Goal: Task Accomplishment & Management: Complete application form

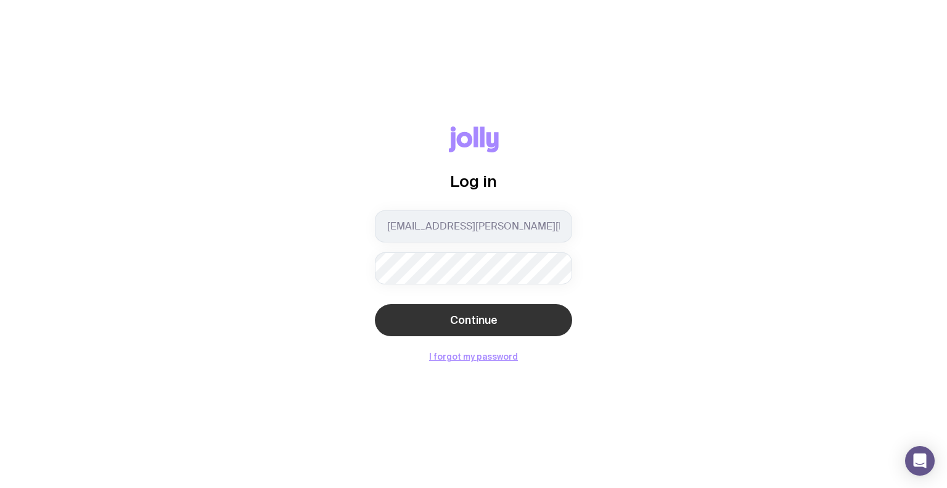
click at [394, 313] on button "Continue" at bounding box center [473, 320] width 197 height 32
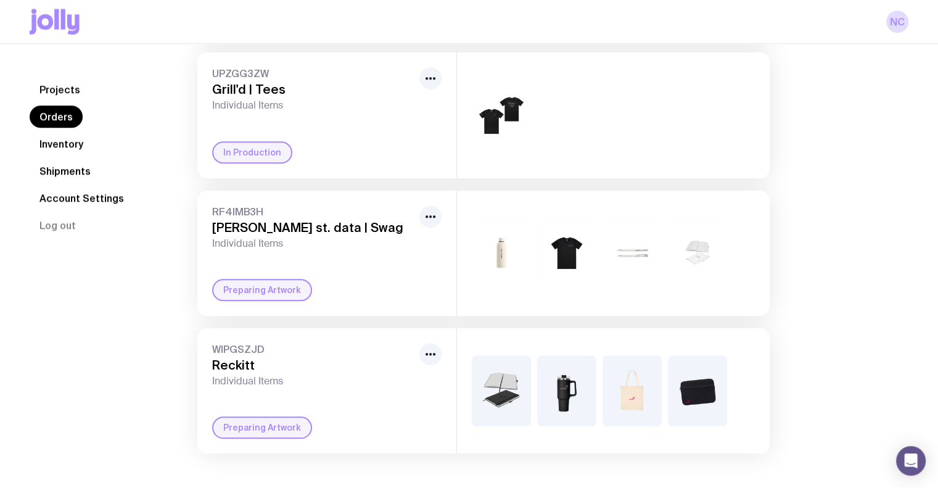
scroll to position [1072, 0]
click at [427, 351] on icon "button" at bounding box center [430, 354] width 15 height 15
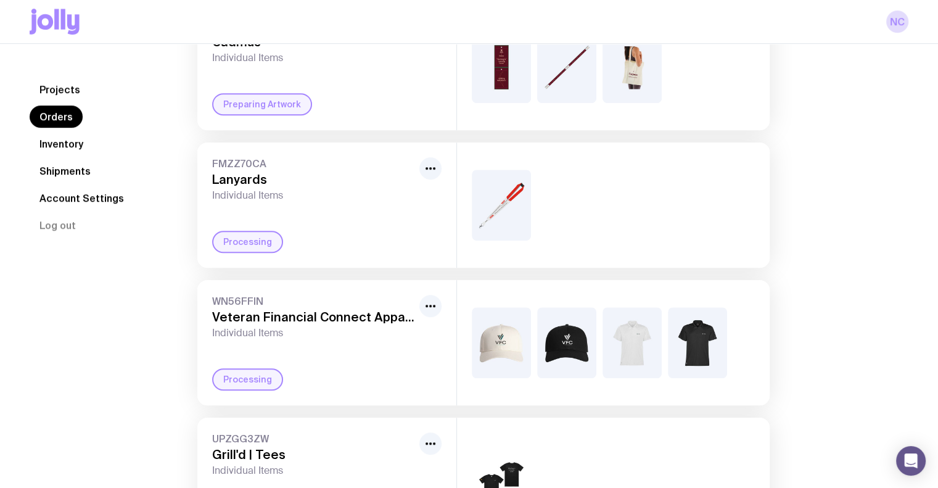
scroll to position [697, 0]
click at [62, 137] on link "Inventory" at bounding box center [62, 144] width 64 height 22
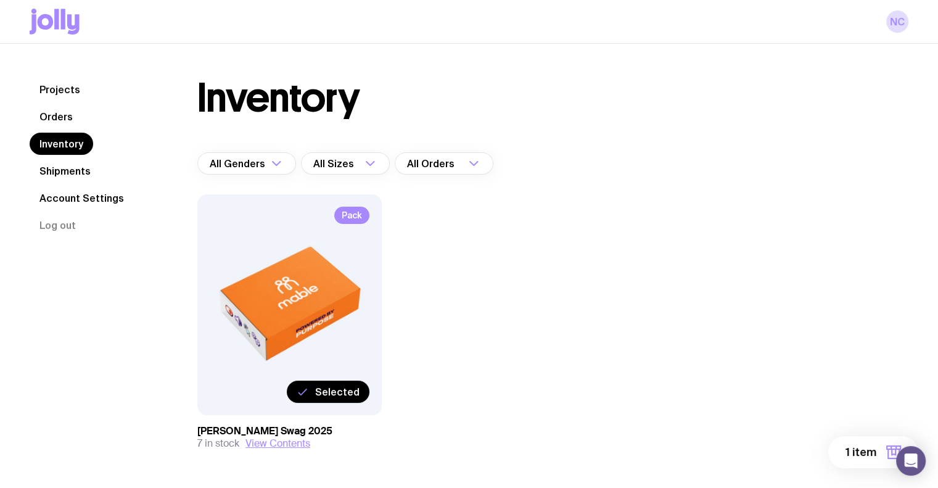
click at [327, 384] on label "Selected" at bounding box center [328, 391] width 83 height 22
click at [0, 0] on input "Selected" at bounding box center [0, 0] width 0 height 0
click at [327, 384] on label "Select" at bounding box center [344, 391] width 52 height 22
click at [0, 0] on input "Select" at bounding box center [0, 0] width 0 height 0
click at [862, 456] on span "1 item" at bounding box center [860, 452] width 31 height 15
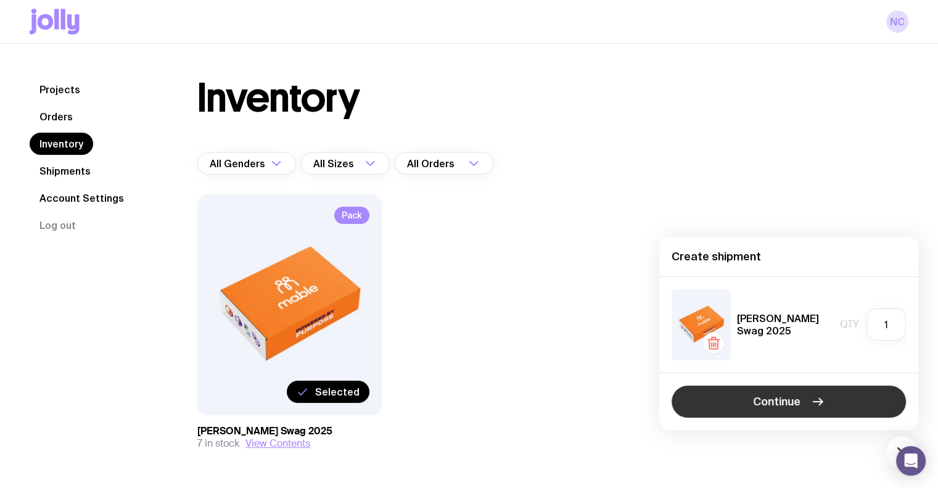
click at [805, 409] on button "Continue" at bounding box center [788, 401] width 234 height 32
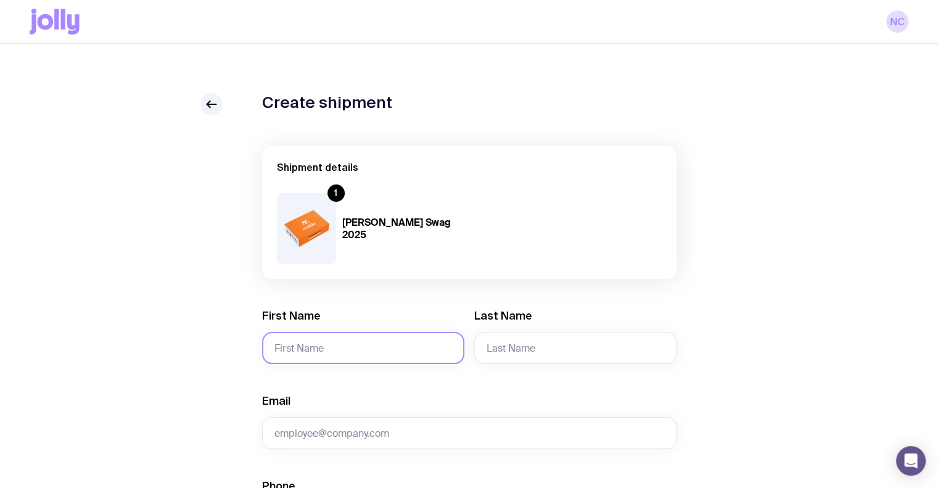
click at [326, 337] on input "First Name" at bounding box center [363, 348] width 202 height 32
paste input "[PERSON_NAME]"
click at [313, 346] on input "[PERSON_NAME]" at bounding box center [363, 348] width 202 height 32
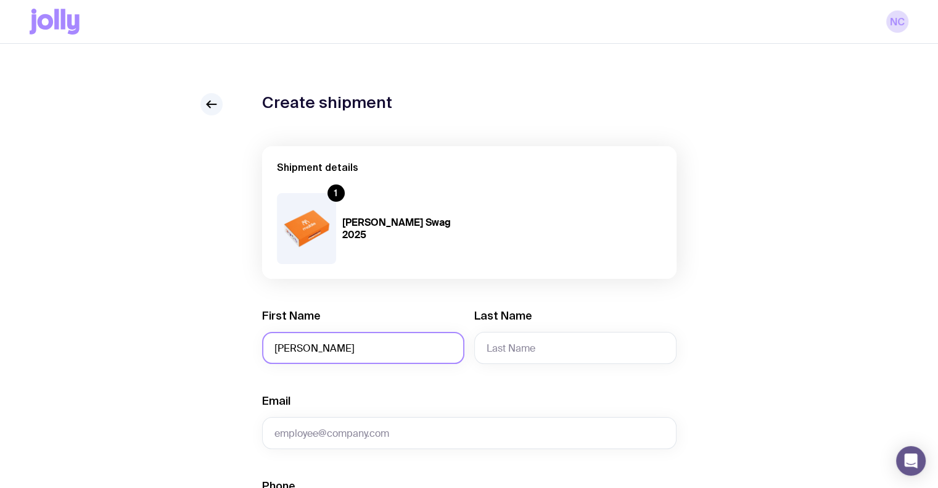
click at [313, 346] on input "[PERSON_NAME]" at bounding box center [363, 348] width 202 height 32
type input "[PERSON_NAME]"
click at [532, 350] on input "Last Name" at bounding box center [575, 348] width 202 height 32
paste input "[PERSON_NAME]"
drag, startPoint x: 538, startPoint y: 345, endPoint x: 464, endPoint y: 347, distance: 74.0
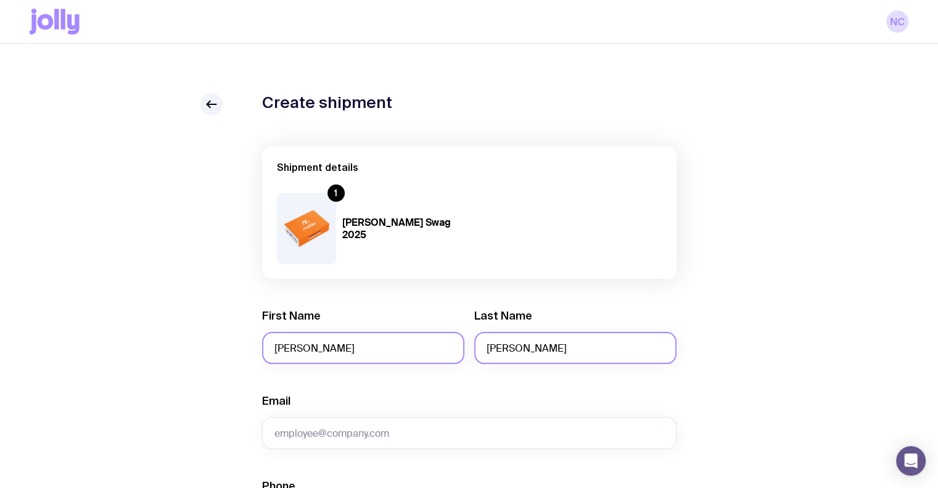
click at [464, 347] on div "First Name [PERSON_NAME] Last Name [PERSON_NAME]" at bounding box center [469, 335] width 414 height 55
type input "Wastell"
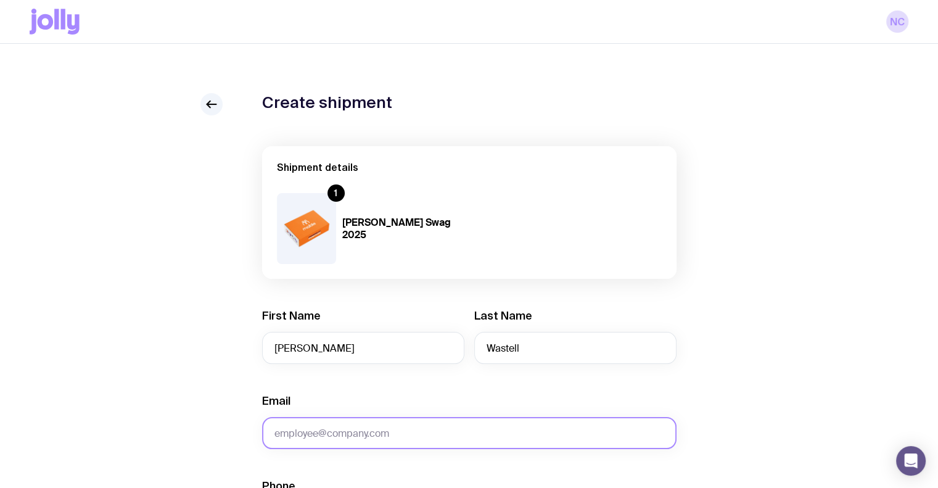
click at [345, 437] on input "Email" at bounding box center [469, 433] width 414 height 32
paste input "[PERSON_NAME][EMAIL_ADDRESS][PERSON_NAME][DOMAIN_NAME]"
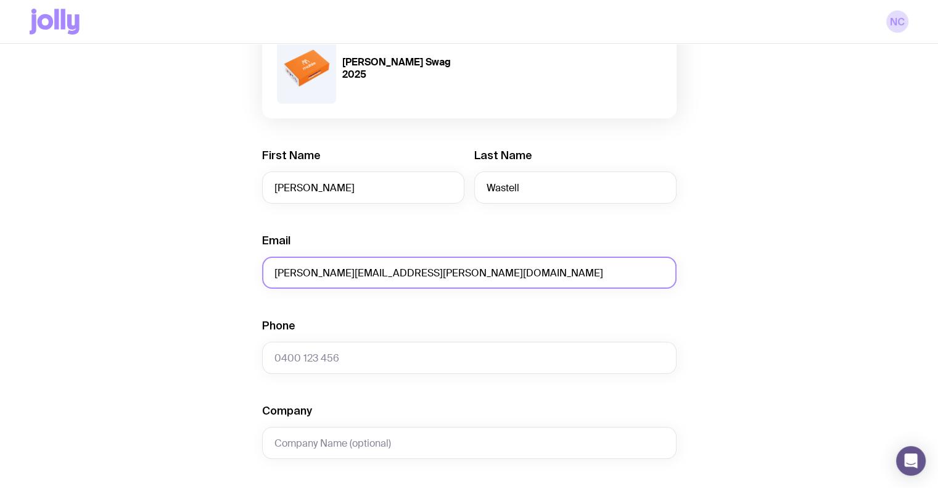
scroll to position [175, 0]
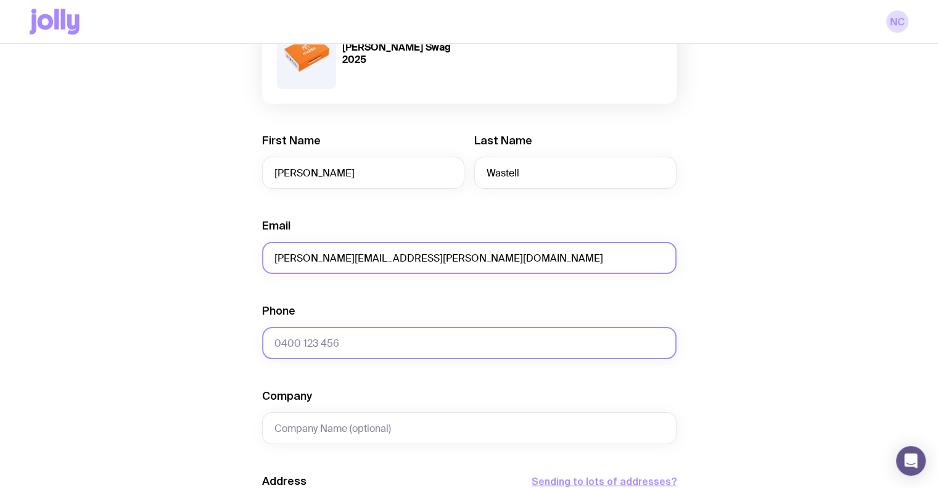
type input "[PERSON_NAME][EMAIL_ADDRESS][PERSON_NAME][DOMAIN_NAME]"
click at [317, 343] on input "Phone" at bounding box center [469, 343] width 414 height 32
paste input "0415 182 741"
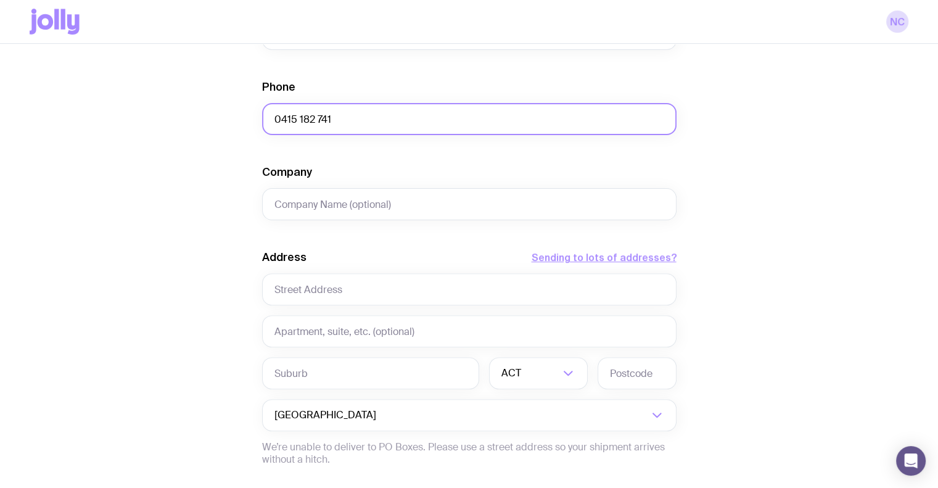
scroll to position [400, 0]
type input "0415 182 741"
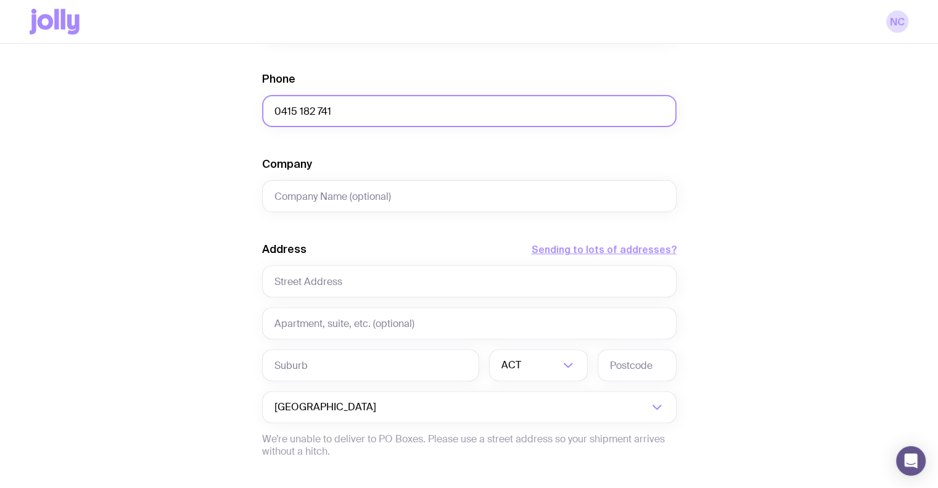
scroll to position [406, 0]
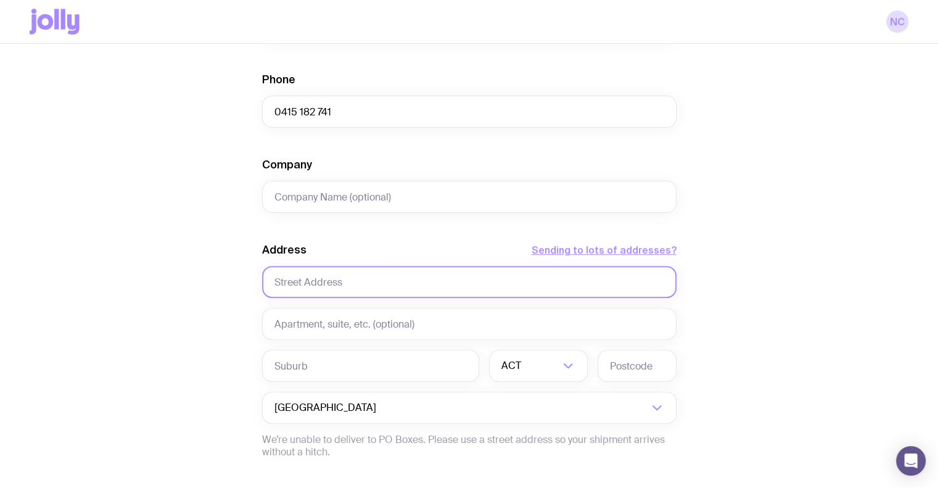
click at [519, 285] on input "text" at bounding box center [469, 282] width 414 height 32
paste input "[STREET_ADDRESS][PERSON_NAME], 2016, AU"
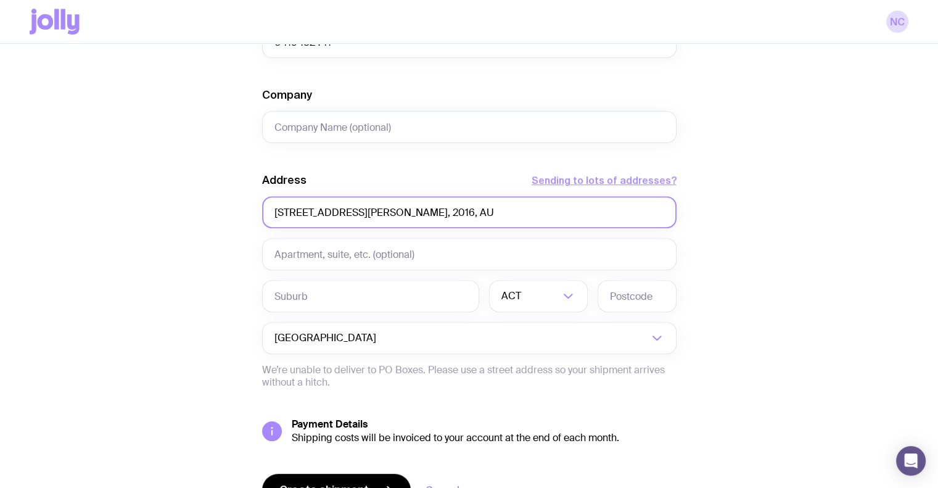
scroll to position [482, 0]
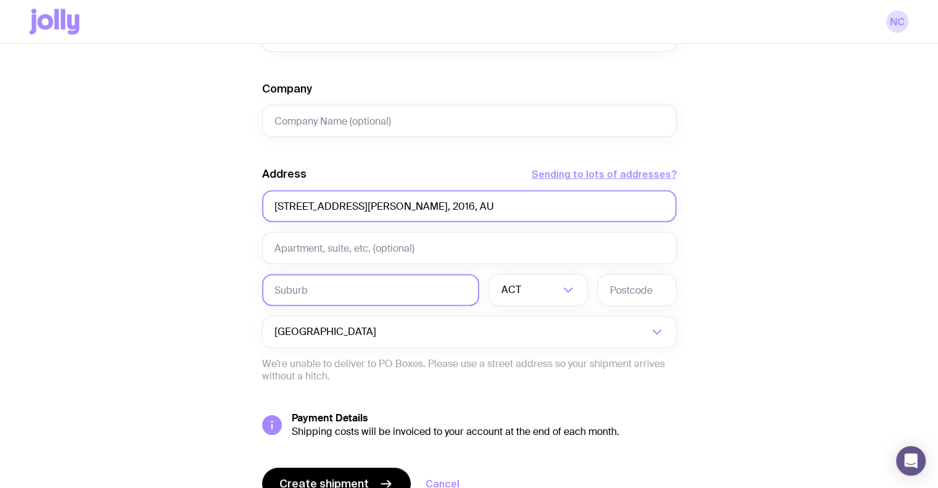
type input "[STREET_ADDRESS][PERSON_NAME], 2016, AU"
click at [311, 285] on input "text" at bounding box center [370, 290] width 217 height 32
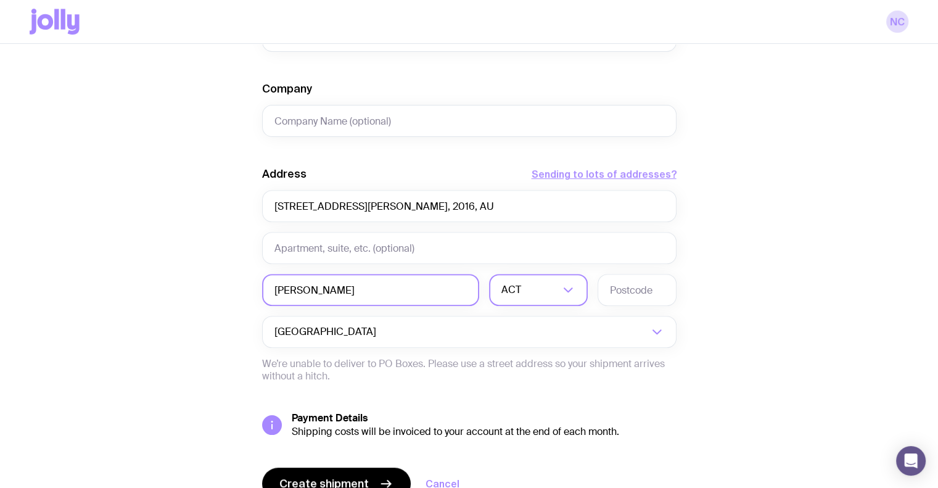
type input "[PERSON_NAME]"
click at [578, 290] on div "Loading..." at bounding box center [573, 290] width 27 height 32
click at [543, 345] on li "[GEOGRAPHIC_DATA]" at bounding box center [538, 354] width 97 height 27
click at [641, 295] on input "text" at bounding box center [636, 290] width 79 height 32
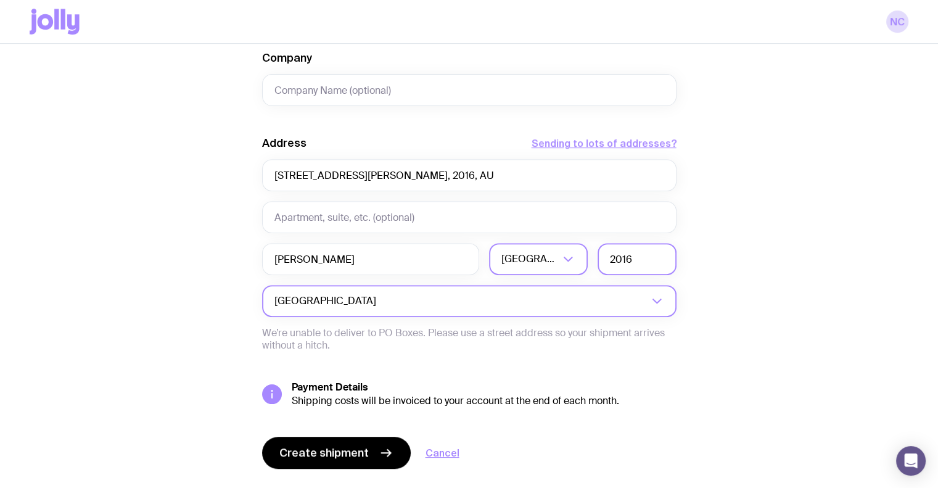
scroll to position [543, 0]
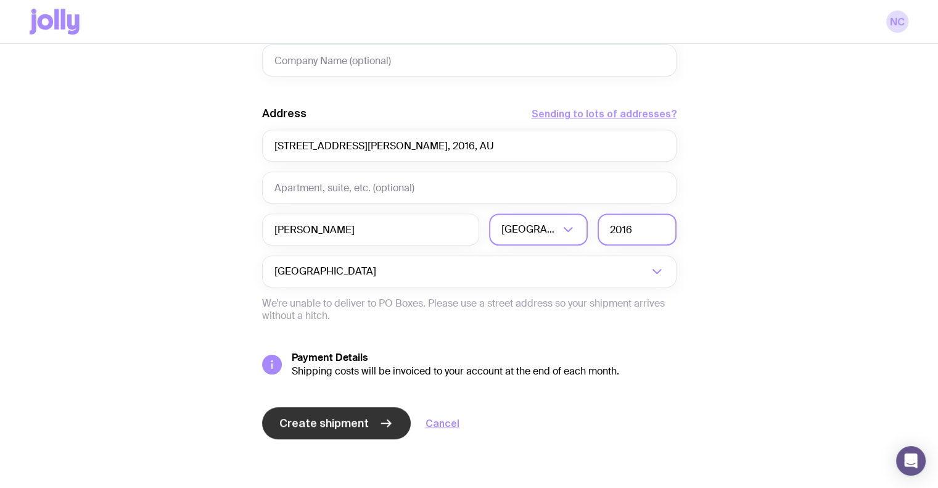
type input "2016"
click at [292, 427] on span "Create shipment" at bounding box center [323, 423] width 89 height 15
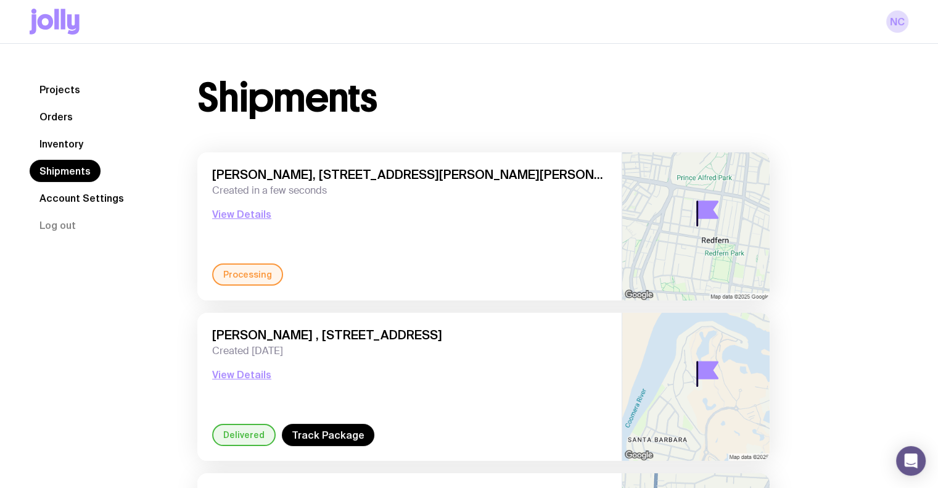
click at [59, 140] on link "Inventory" at bounding box center [62, 144] width 64 height 22
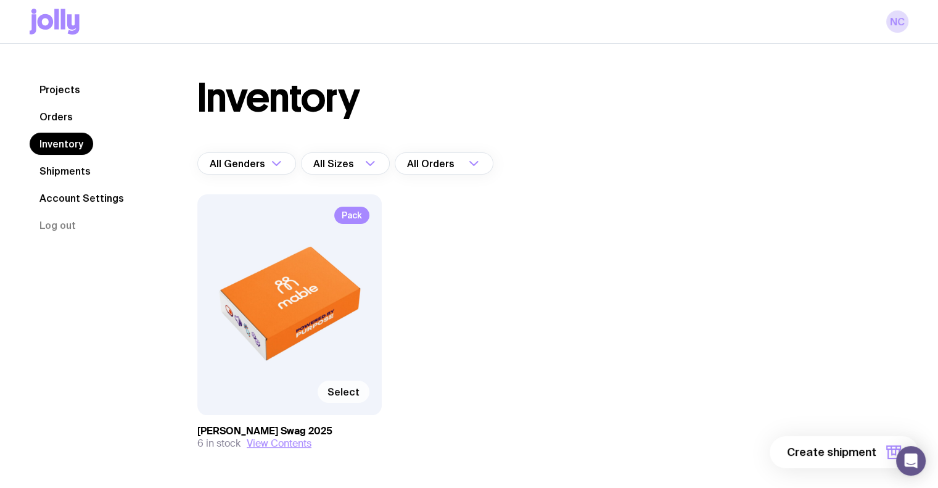
click at [345, 394] on span "Select" at bounding box center [343, 391] width 32 height 12
click at [0, 0] on input "Select" at bounding box center [0, 0] width 0 height 0
click at [855, 458] on span "1 item" at bounding box center [860, 452] width 31 height 15
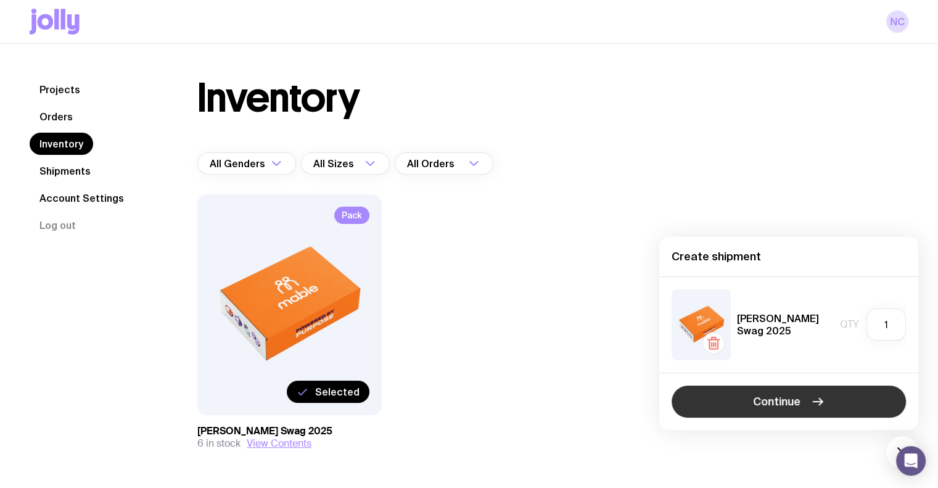
click at [769, 405] on span "Continue" at bounding box center [776, 401] width 47 height 15
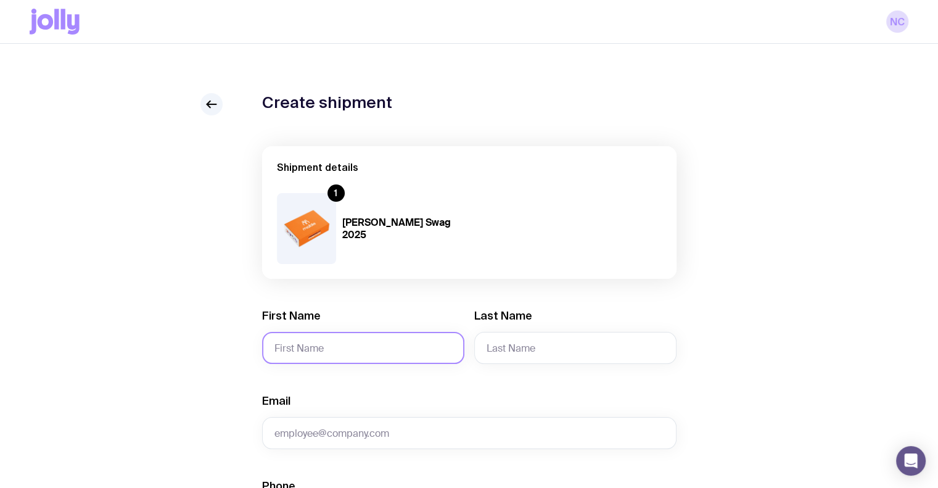
click at [345, 337] on input "First Name" at bounding box center [363, 348] width 202 height 32
paste input "[PERSON_NAME]"
click at [318, 352] on input "[PERSON_NAME]" at bounding box center [363, 348] width 202 height 32
type input "Emmy"
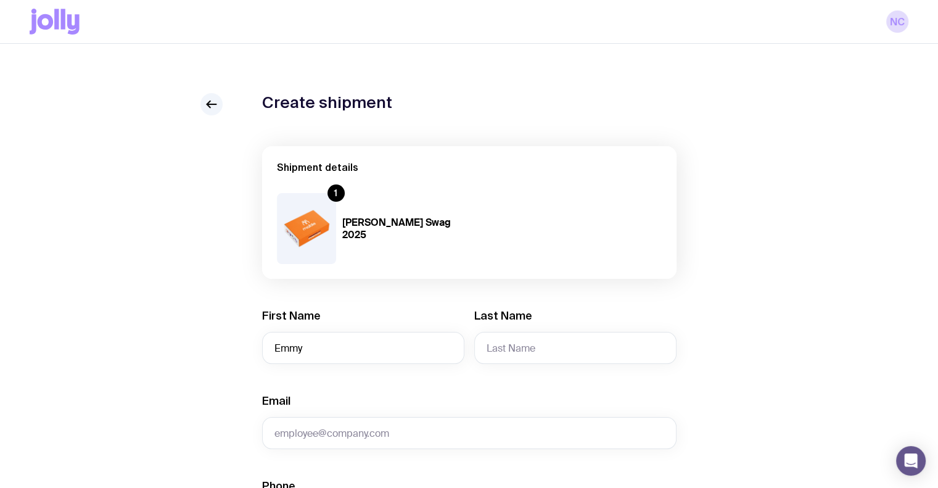
click at [545, 363] on input "Last Name" at bounding box center [575, 348] width 202 height 32
paste input "[PERSON_NAME]"
click at [508, 354] on input "[PERSON_NAME]" at bounding box center [575, 348] width 202 height 32
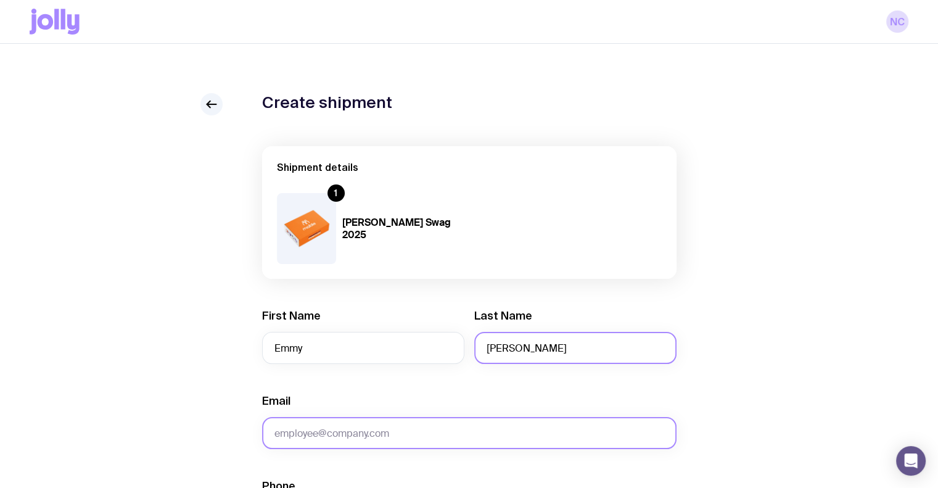
type input "[PERSON_NAME]"
click at [429, 426] on input "Email" at bounding box center [469, 433] width 414 height 32
paste input "[EMAIL_ADDRESS][DOMAIN_NAME]"
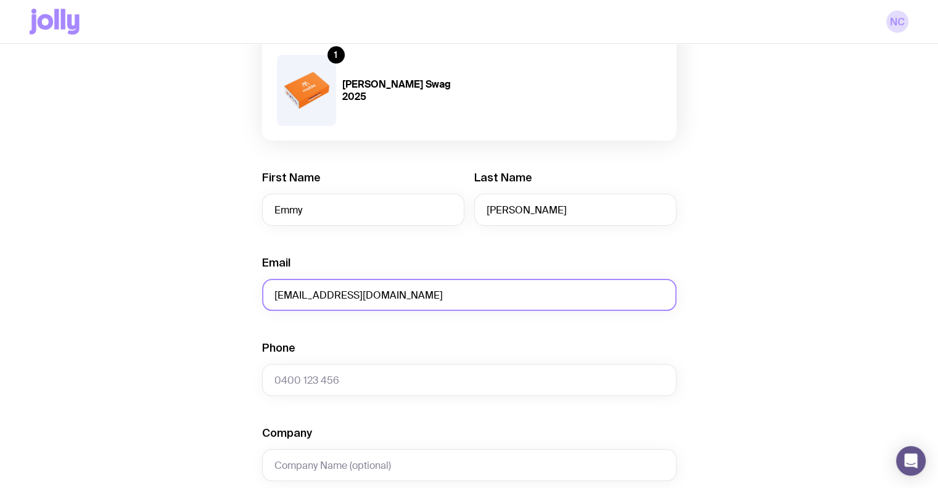
scroll to position [139, 0]
type input "[EMAIL_ADDRESS][DOMAIN_NAME]"
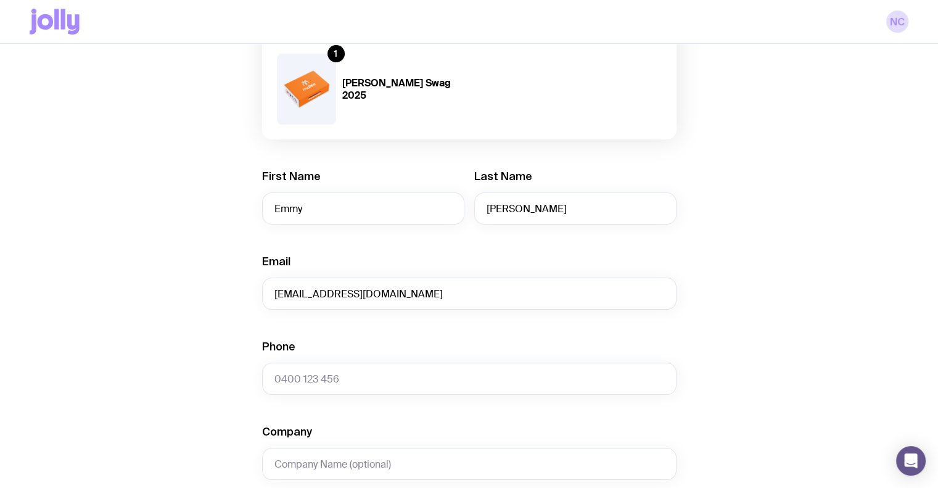
click at [329, 356] on div "Phone" at bounding box center [469, 366] width 414 height 55
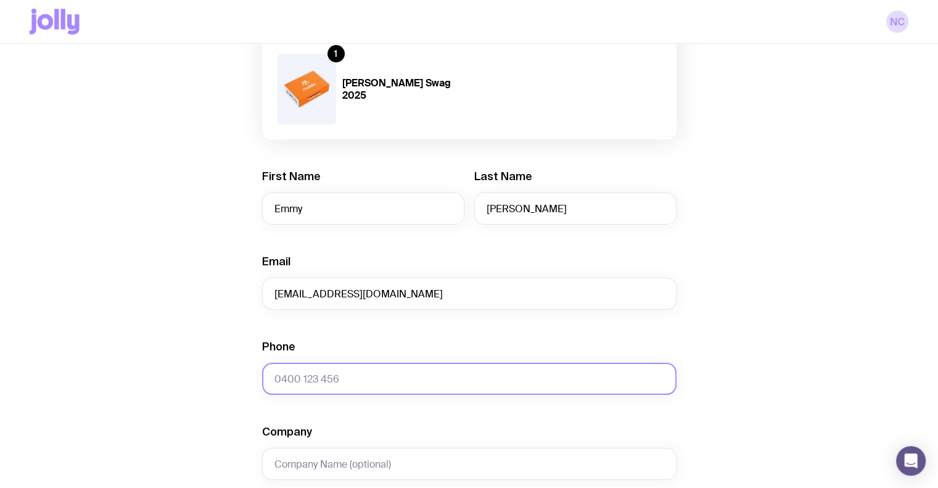
click at [322, 373] on input "Phone" at bounding box center [469, 379] width 414 height 32
paste input "0450 924 596"
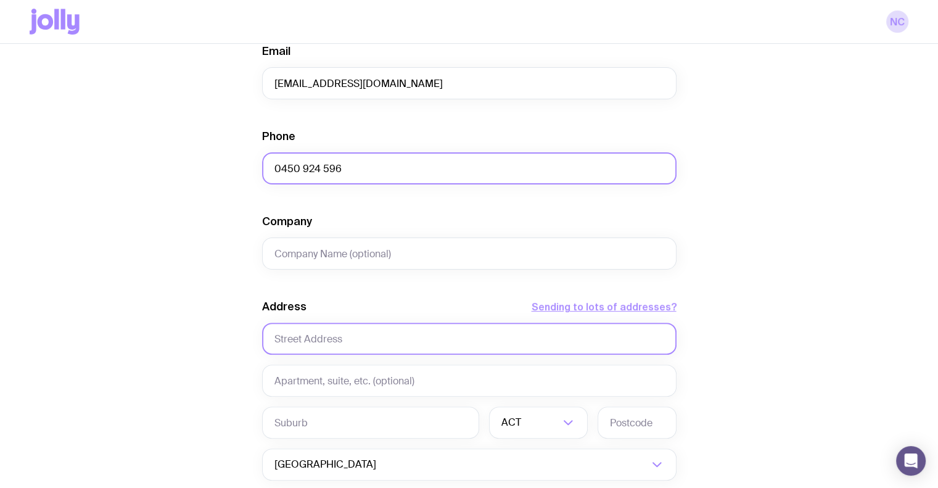
scroll to position [353, 0]
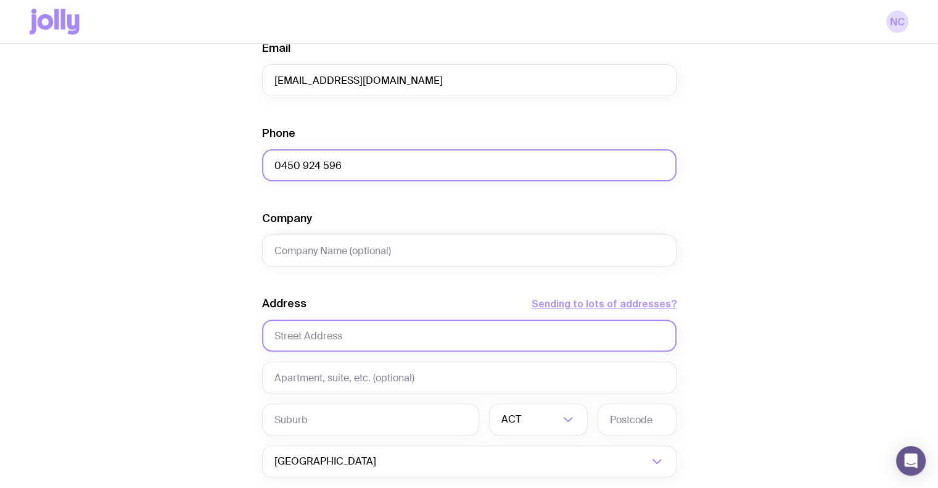
type input "0450 924 596"
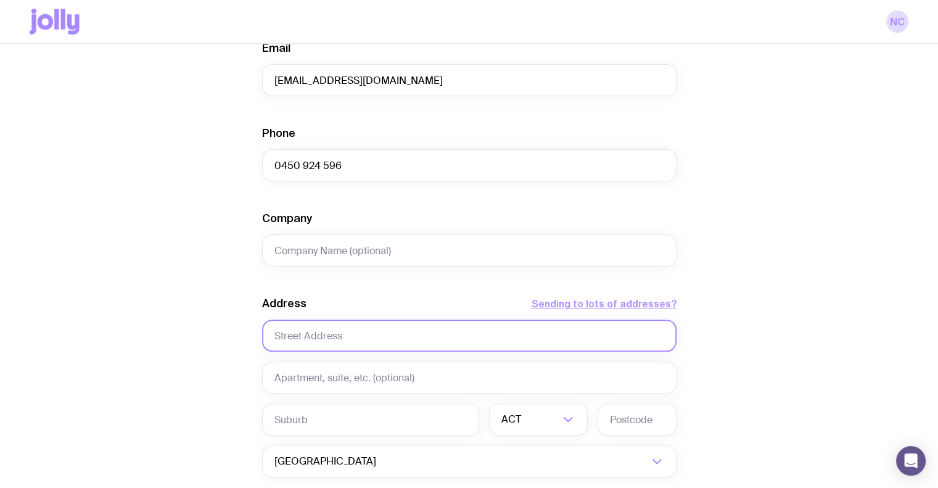
click at [385, 347] on input "text" at bounding box center [469, 335] width 414 height 32
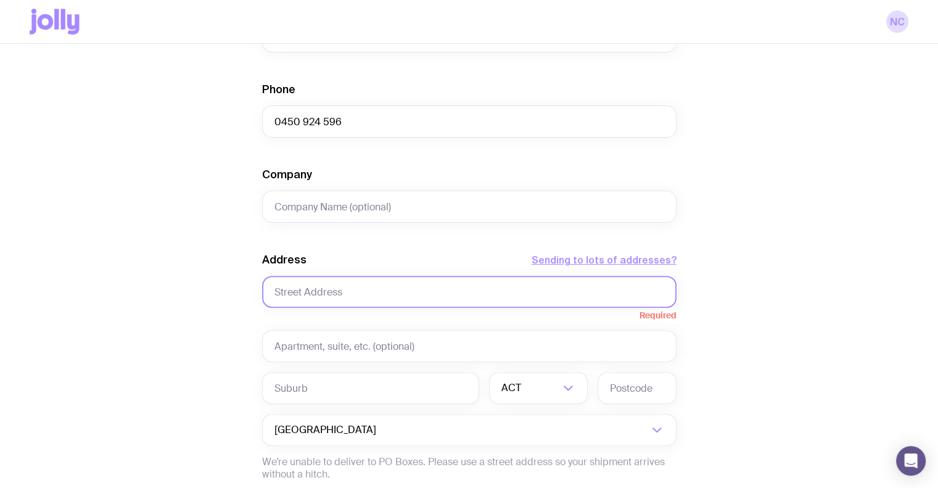
paste input "[STREET_ADDRESS]"
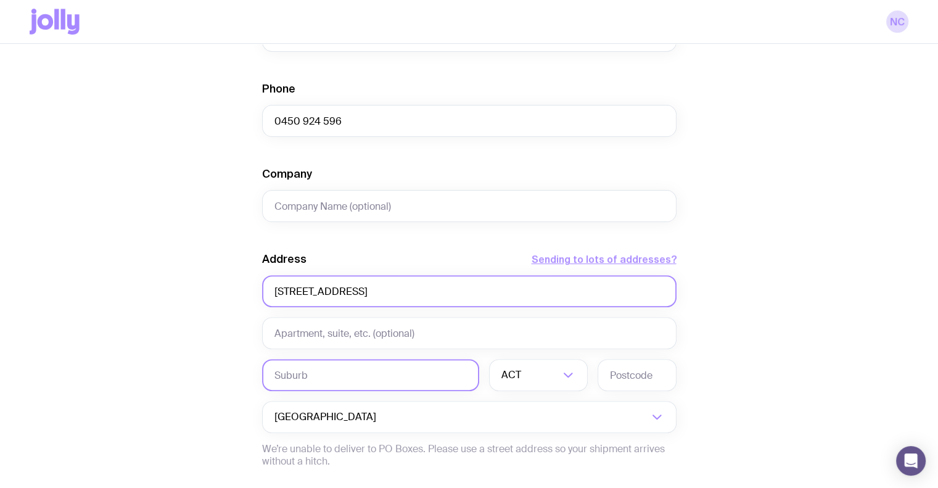
type input "[STREET_ADDRESS]"
click at [333, 369] on input "text" at bounding box center [370, 375] width 217 height 32
type input "Merrylands"
click at [514, 383] on div "ACT" at bounding box center [525, 375] width 72 height 32
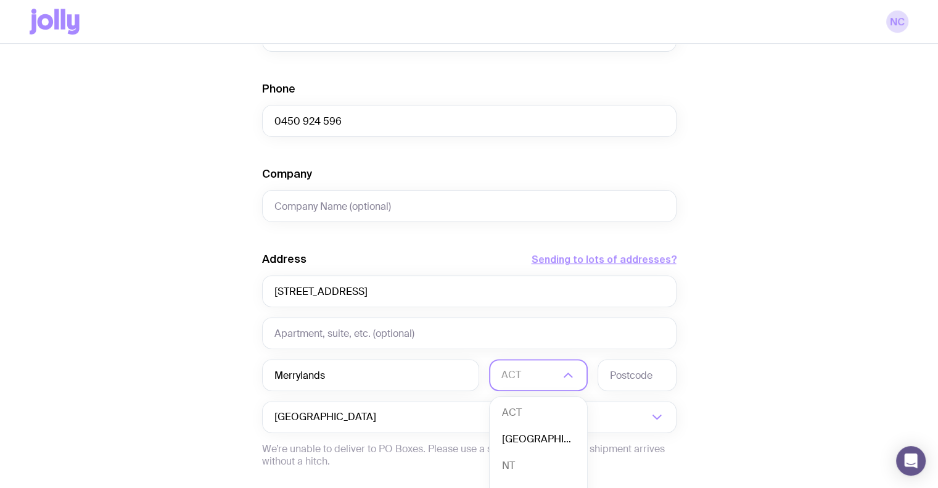
click at [528, 429] on li "[GEOGRAPHIC_DATA]" at bounding box center [538, 439] width 97 height 27
click at [628, 380] on input "text" at bounding box center [636, 375] width 79 height 32
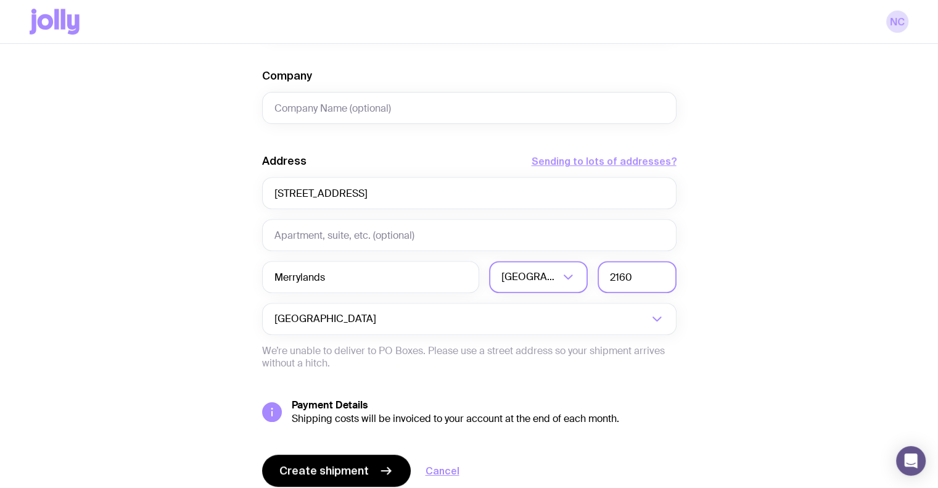
scroll to position [498, 0]
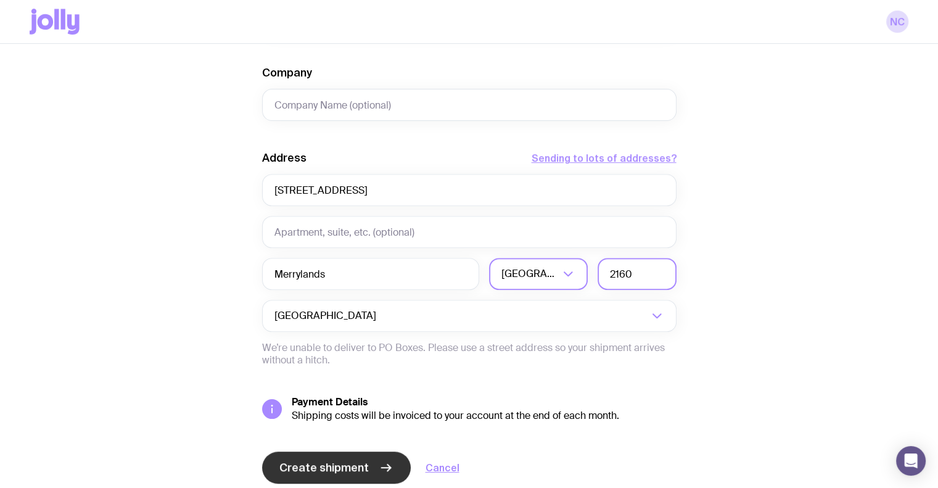
type input "2160"
click at [345, 480] on button "Create shipment" at bounding box center [336, 467] width 149 height 32
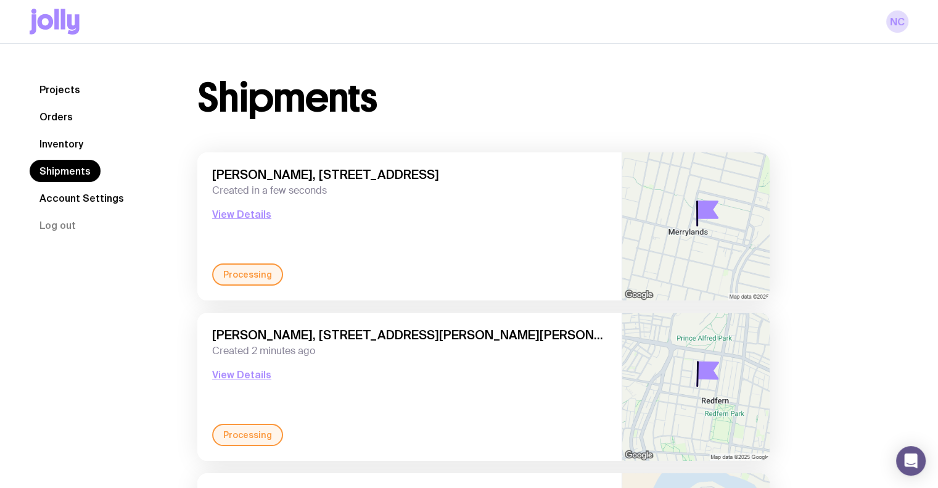
click at [76, 142] on link "Inventory" at bounding box center [62, 144] width 64 height 22
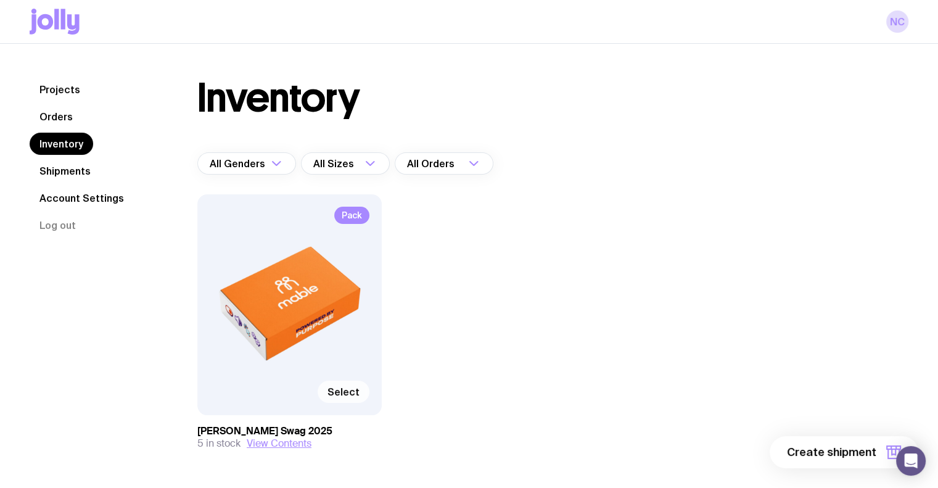
click at [339, 398] on label "Select" at bounding box center [344, 391] width 52 height 22
click at [0, 0] on input "Select" at bounding box center [0, 0] width 0 height 0
click at [856, 456] on span "1 item" at bounding box center [860, 452] width 31 height 15
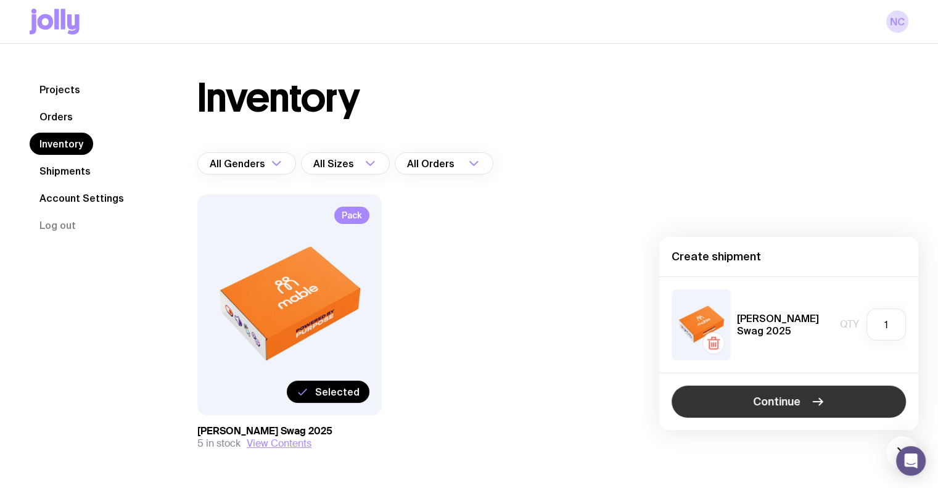
click at [764, 402] on span "Continue" at bounding box center [776, 401] width 47 height 15
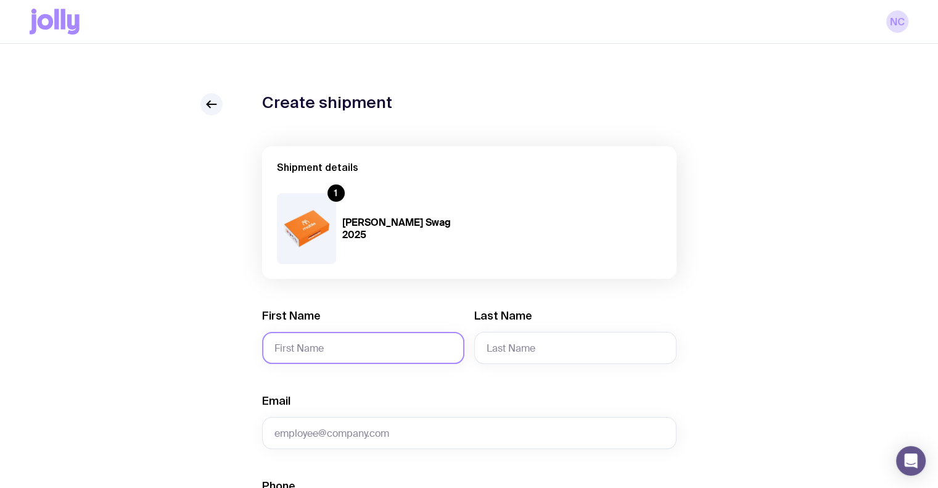
click at [314, 335] on input "First Name" at bounding box center [363, 348] width 202 height 32
paste input "[PERSON_NAME]"
drag, startPoint x: 377, startPoint y: 350, endPoint x: 313, endPoint y: 347, distance: 64.2
click at [313, 347] on input "[PERSON_NAME]" at bounding box center [363, 348] width 202 height 32
type input "[PERSON_NAME]"
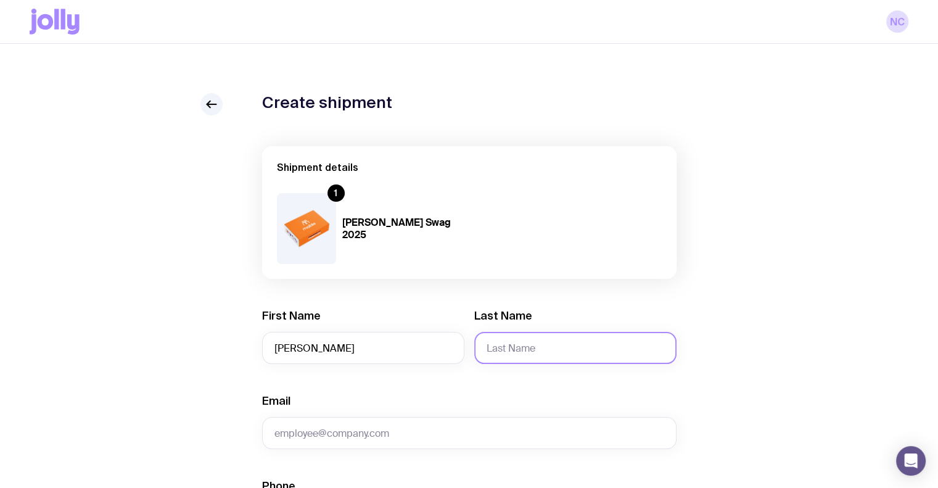
click at [488, 345] on input "Last Name" at bounding box center [575, 348] width 202 height 32
paste input "[PERSON_NAME]"
drag, startPoint x: 547, startPoint y: 352, endPoint x: 446, endPoint y: 353, distance: 100.5
click at [446, 353] on div "First Name [PERSON_NAME] Last Name [PERSON_NAME]" at bounding box center [469, 335] width 414 height 55
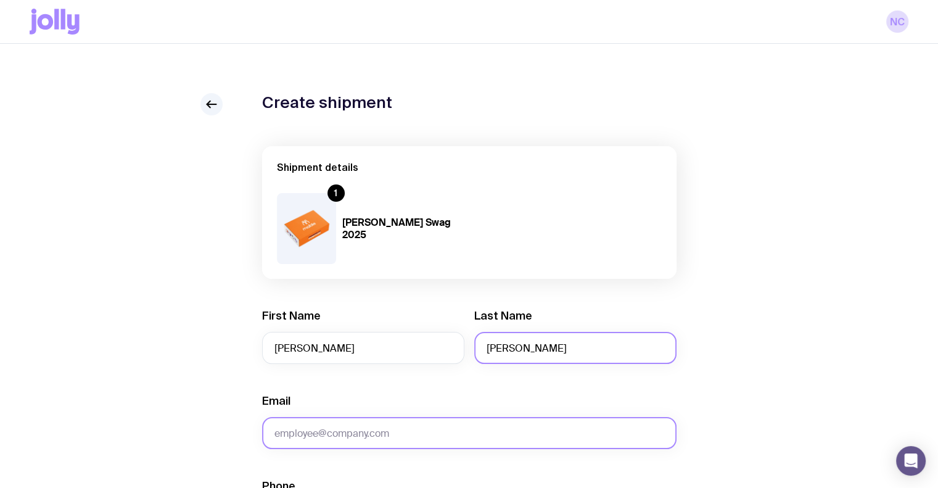
type input "[PERSON_NAME]"
click at [372, 440] on input "Email" at bounding box center [469, 433] width 414 height 32
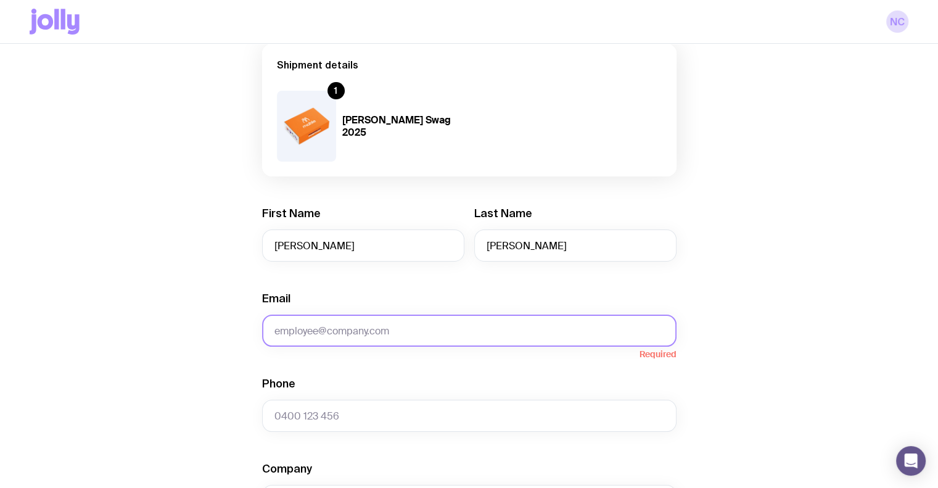
scroll to position [104, 0]
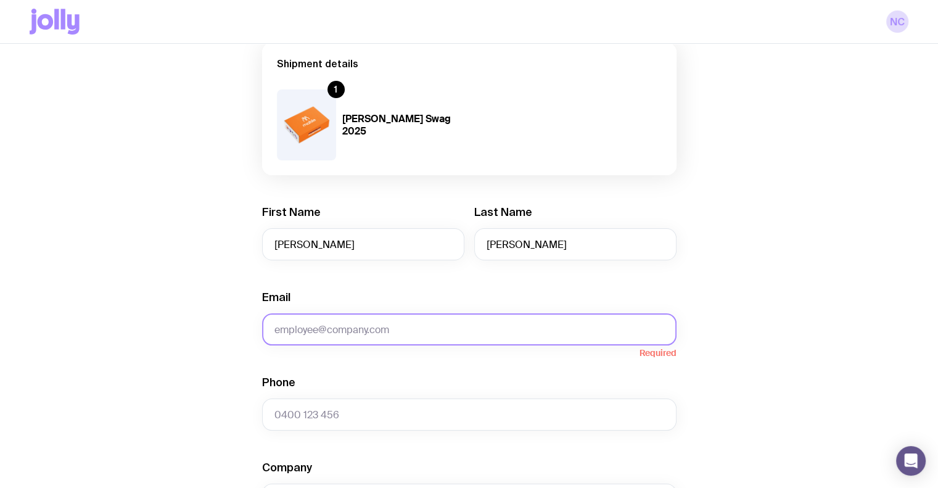
paste input "[PERSON_NAME][DOMAIN_NAME][EMAIL_ADDRESS][PERSON_NAME][DOMAIN_NAME]"
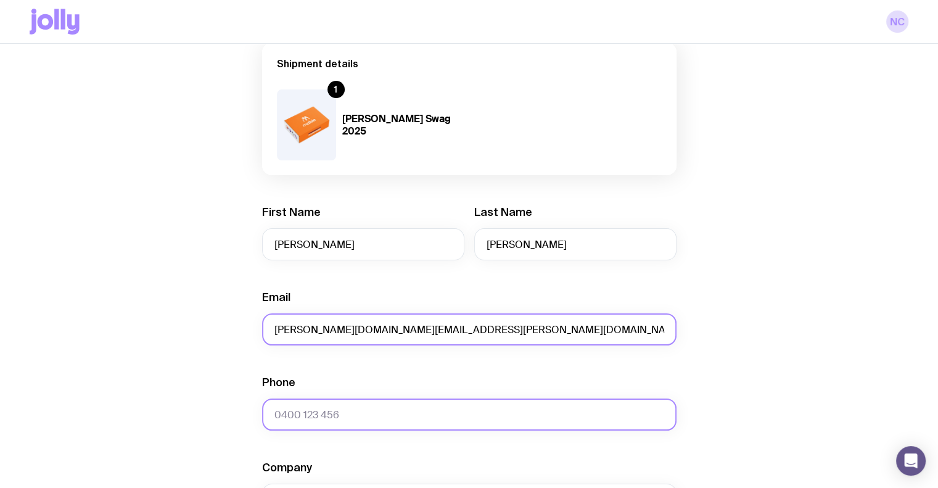
type input "[PERSON_NAME][DOMAIN_NAME][EMAIL_ADDRESS][PERSON_NAME][DOMAIN_NAME]"
click at [407, 409] on input "Phone" at bounding box center [469, 414] width 414 height 32
paste input "0405 630 579"
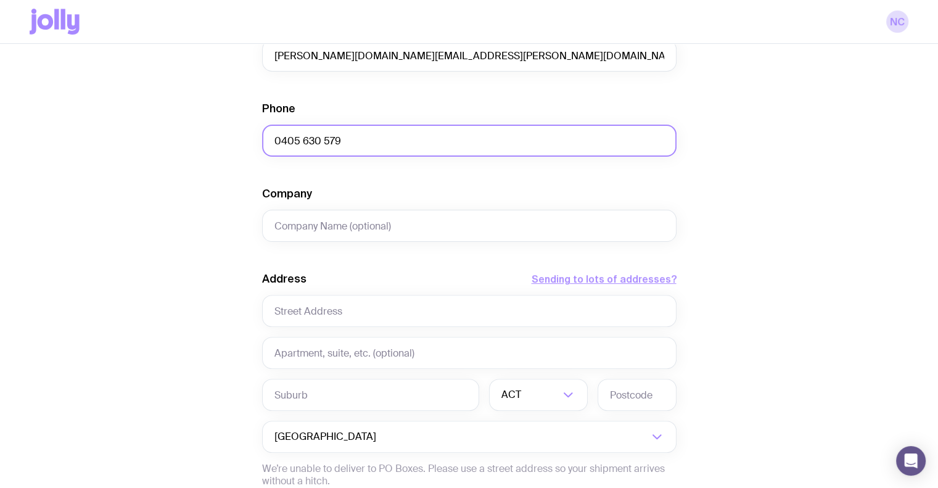
scroll to position [378, 0]
type input "0405 630 579"
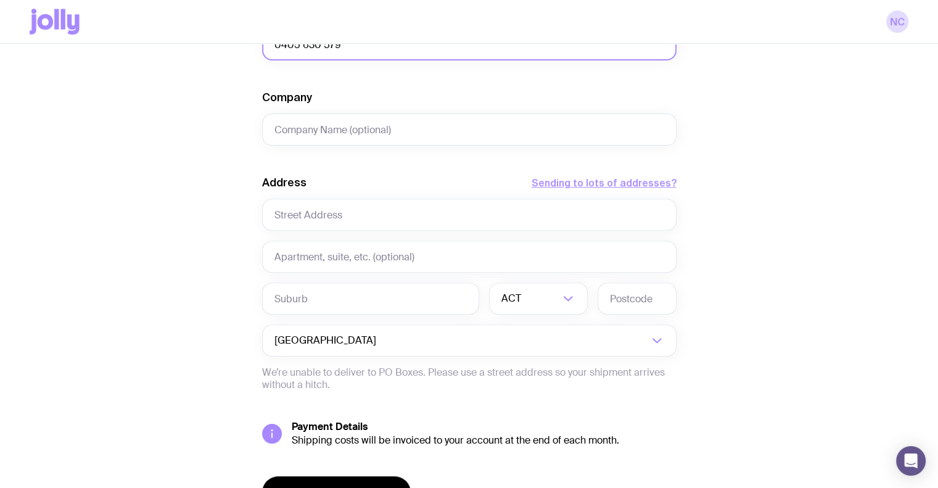
scroll to position [475, 0]
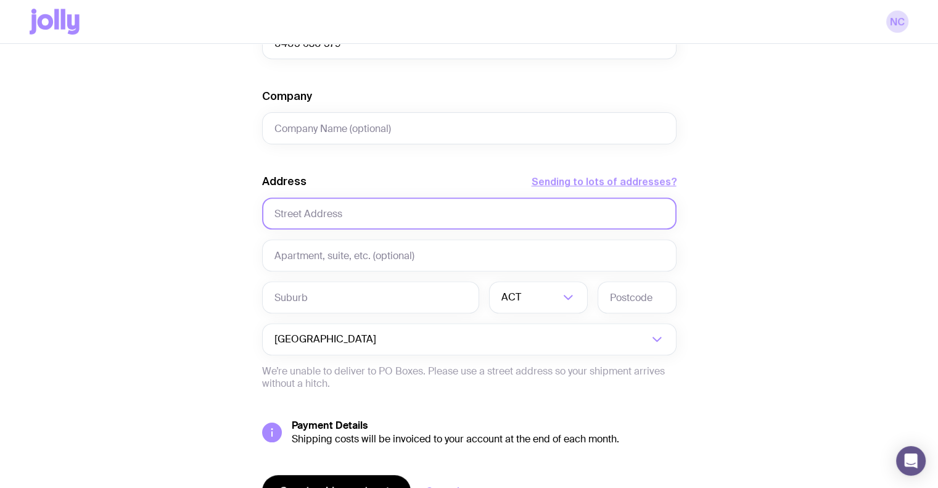
click at [279, 226] on input "text" at bounding box center [469, 213] width 414 height 32
paste input "[STREET_ADDRESS]"
type input "[STREET_ADDRESS]"
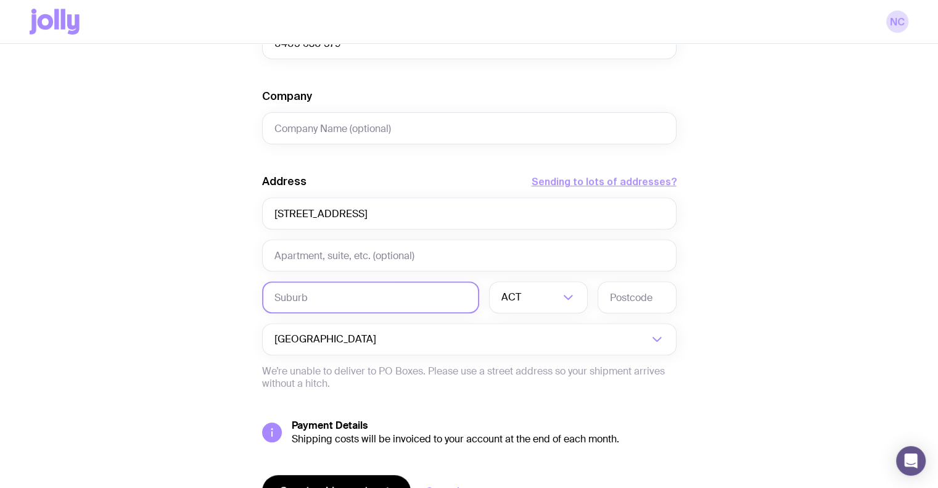
click at [328, 296] on input "text" at bounding box center [370, 297] width 217 height 32
type input "[GEOGRAPHIC_DATA]"
click at [530, 306] on input "Search for option" at bounding box center [541, 297] width 36 height 32
click at [527, 354] on li "[GEOGRAPHIC_DATA]" at bounding box center [538, 361] width 97 height 27
click at [670, 290] on input "text" at bounding box center [636, 297] width 79 height 32
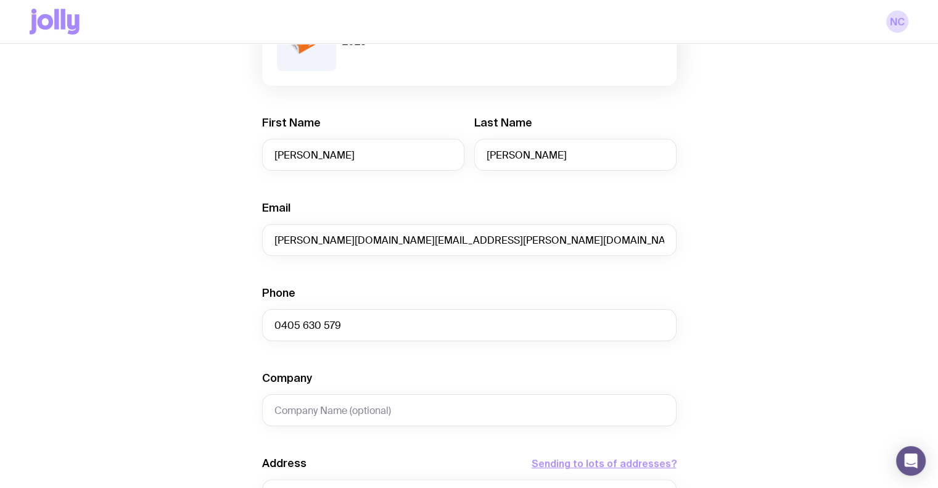
scroll to position [134, 0]
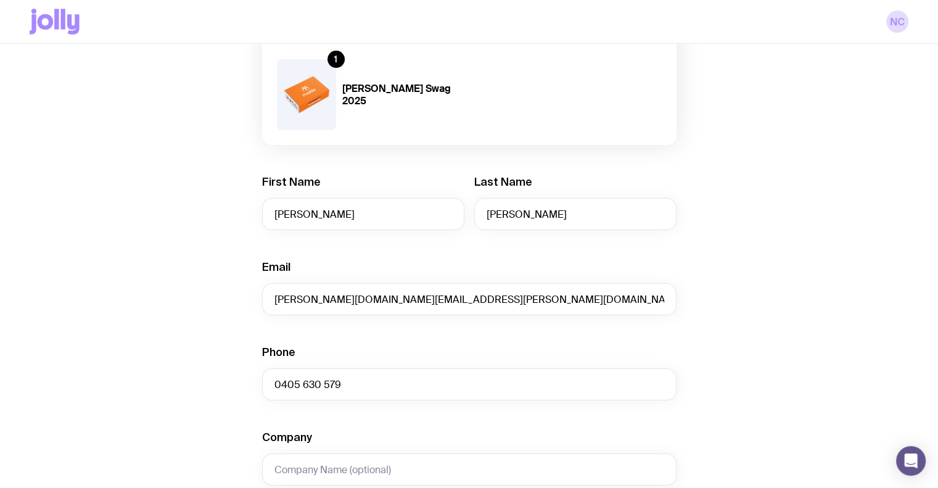
type input "2066"
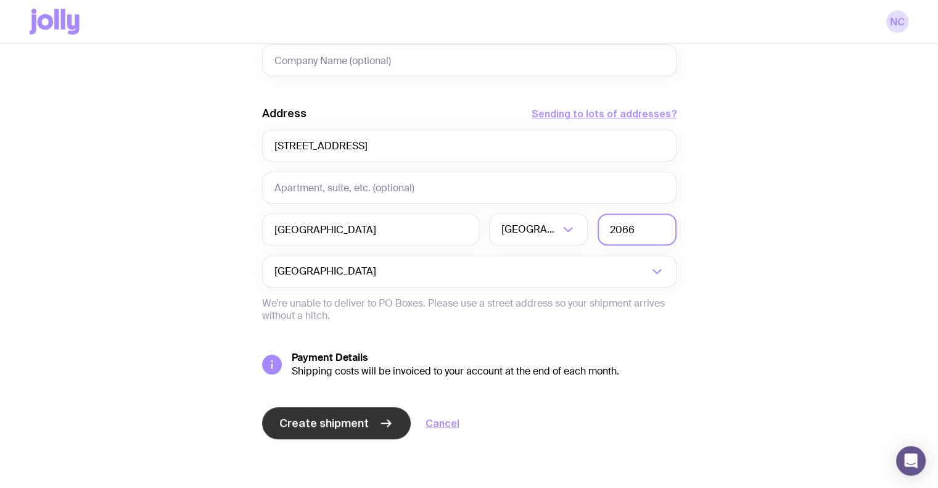
scroll to position [543, 0]
click at [281, 414] on button "Create shipment" at bounding box center [336, 423] width 149 height 32
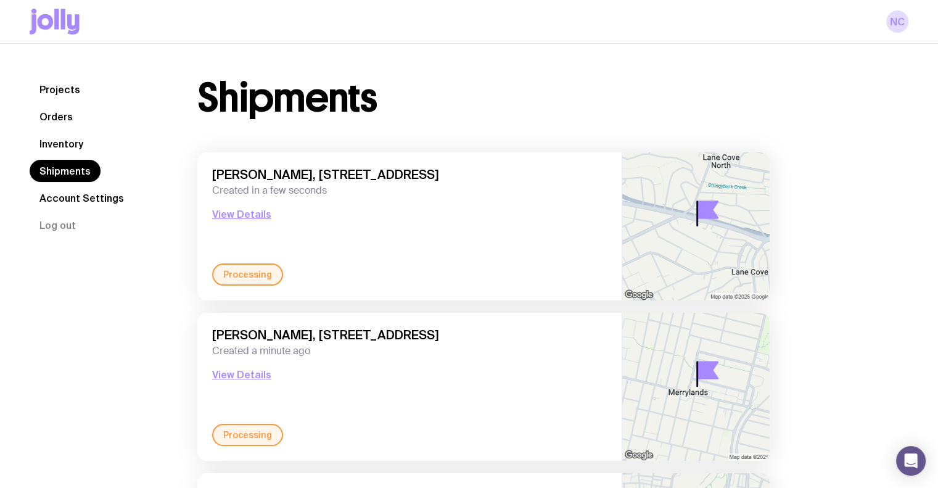
click at [48, 146] on link "Inventory" at bounding box center [62, 144] width 64 height 22
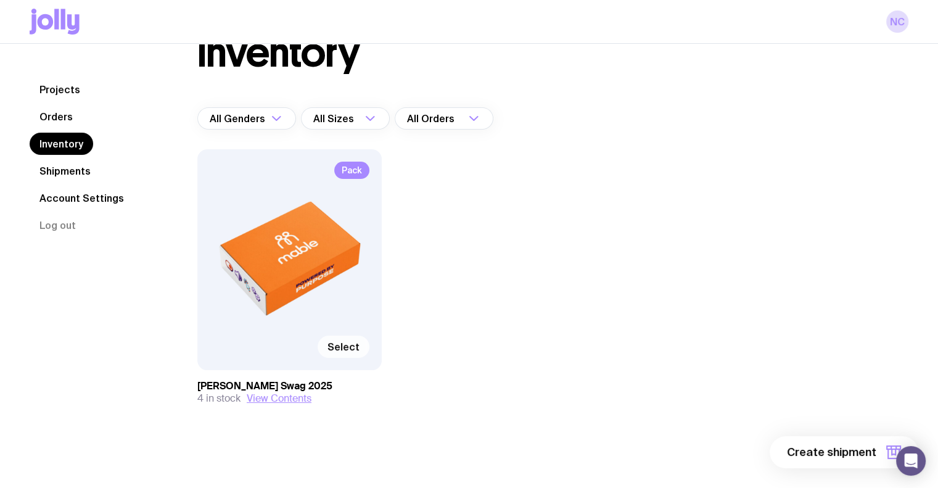
scroll to position [44, 0]
click at [332, 342] on span "Select" at bounding box center [343, 347] width 32 height 12
click at [0, 0] on input "Select" at bounding box center [0, 0] width 0 height 0
click at [848, 443] on button "1 item" at bounding box center [873, 452] width 90 height 32
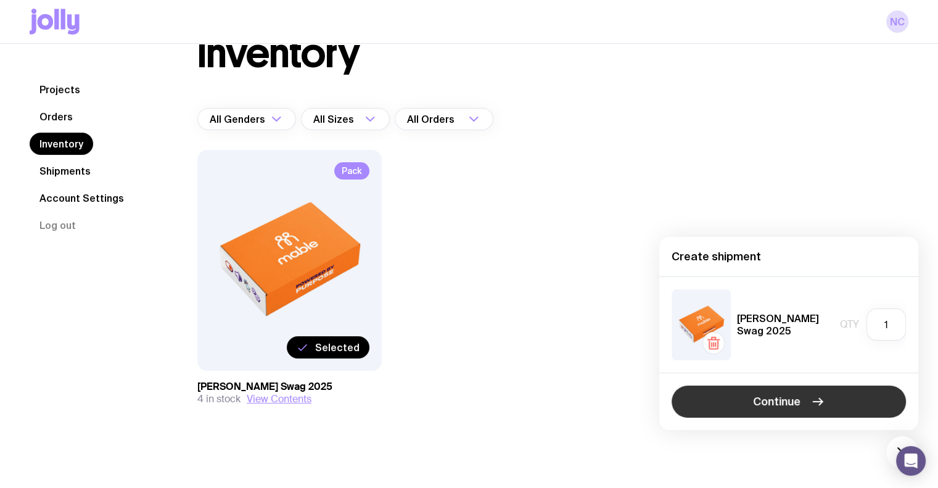
click at [802, 402] on button "Continue" at bounding box center [788, 401] width 234 height 32
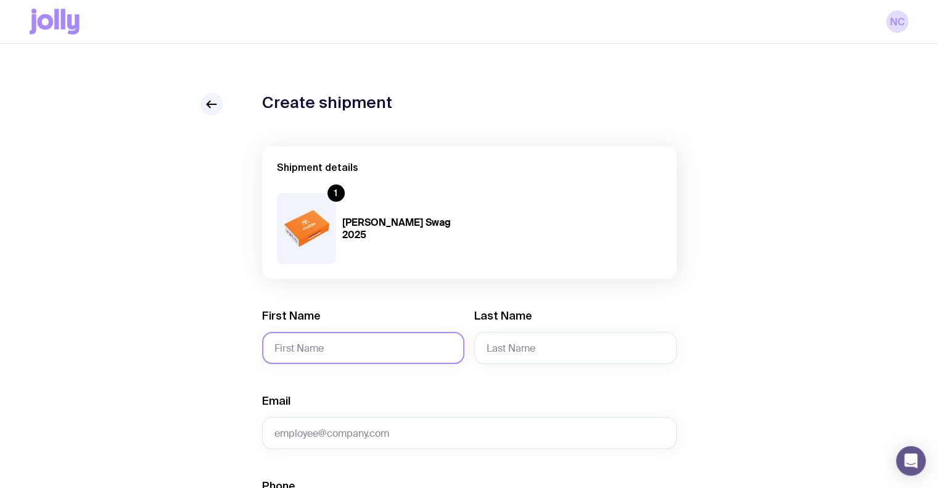
click at [379, 332] on input "First Name" at bounding box center [363, 348] width 202 height 32
paste input "[PERSON_NAME]"
click at [334, 342] on input "[PERSON_NAME]" at bounding box center [363, 348] width 202 height 32
type input "Giselle"
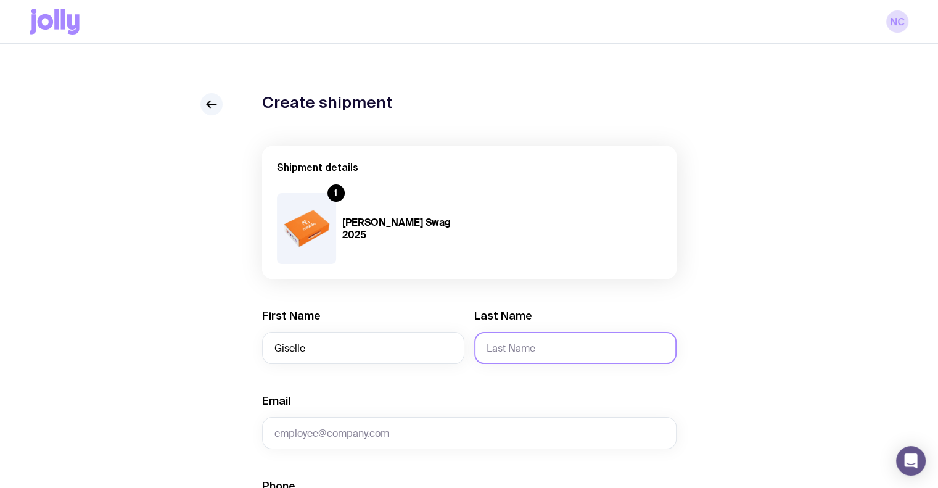
click at [558, 346] on input "Last Name" at bounding box center [575, 348] width 202 height 32
paste input "[PERSON_NAME]"
click at [487, 356] on input "[PERSON_NAME]" at bounding box center [575, 348] width 202 height 32
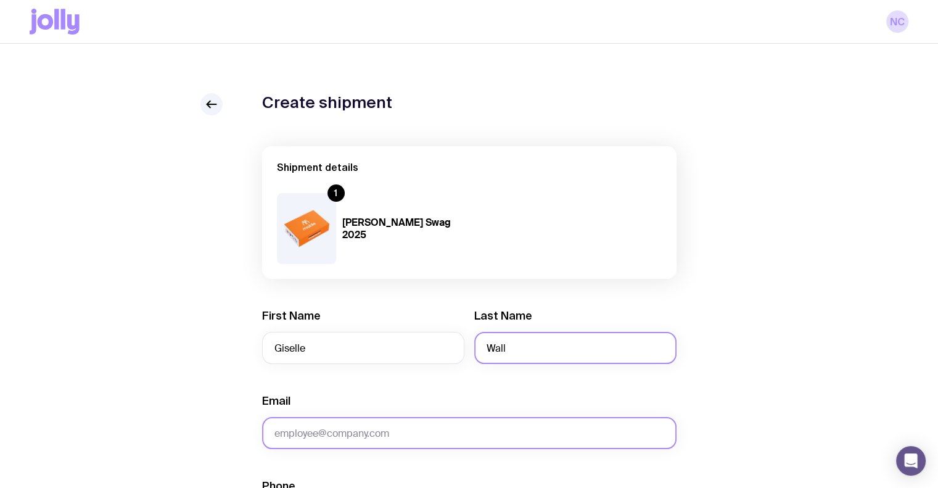
type input "Wall"
click at [412, 432] on input "Email" at bounding box center [469, 433] width 414 height 32
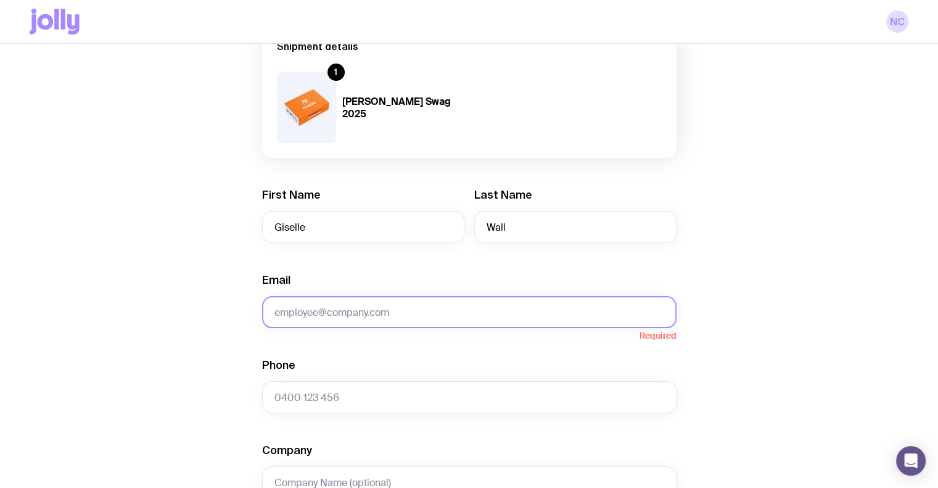
scroll to position [123, 0]
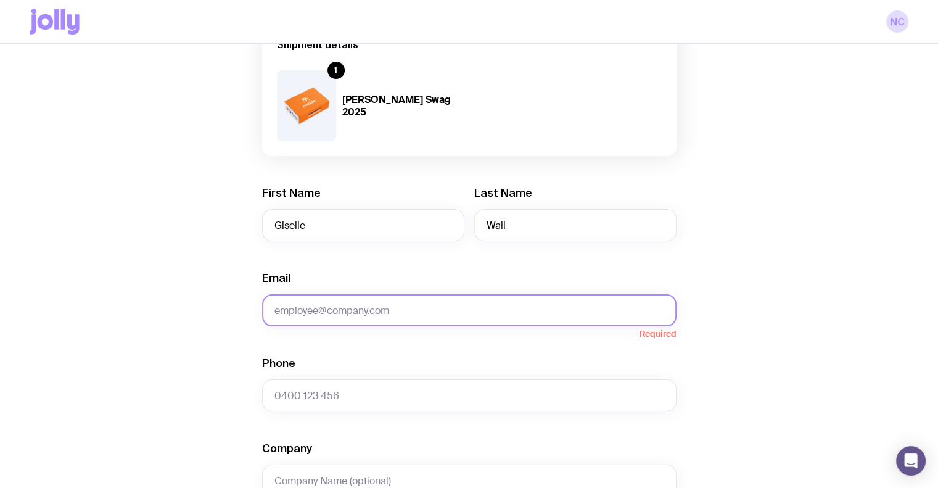
paste input "[EMAIL_ADDRESS][DOMAIN_NAME]"
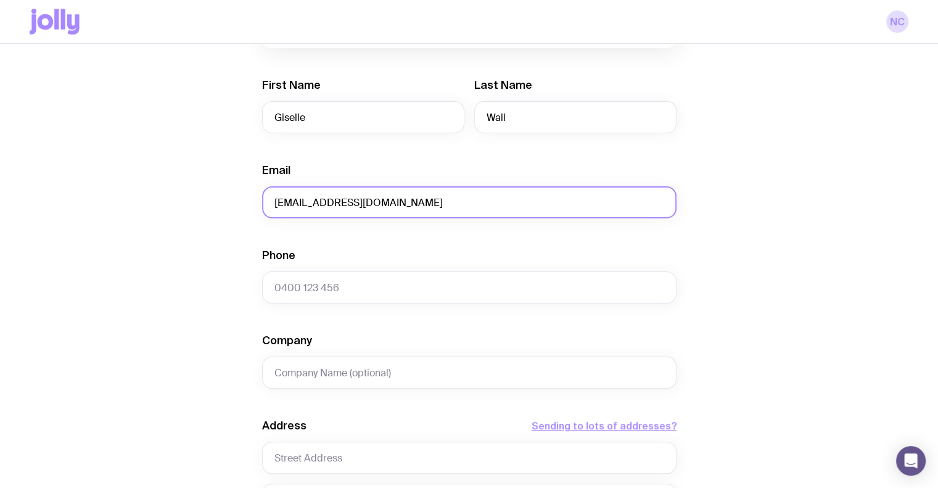
scroll to position [233, 0]
type input "[EMAIL_ADDRESS][DOMAIN_NAME]"
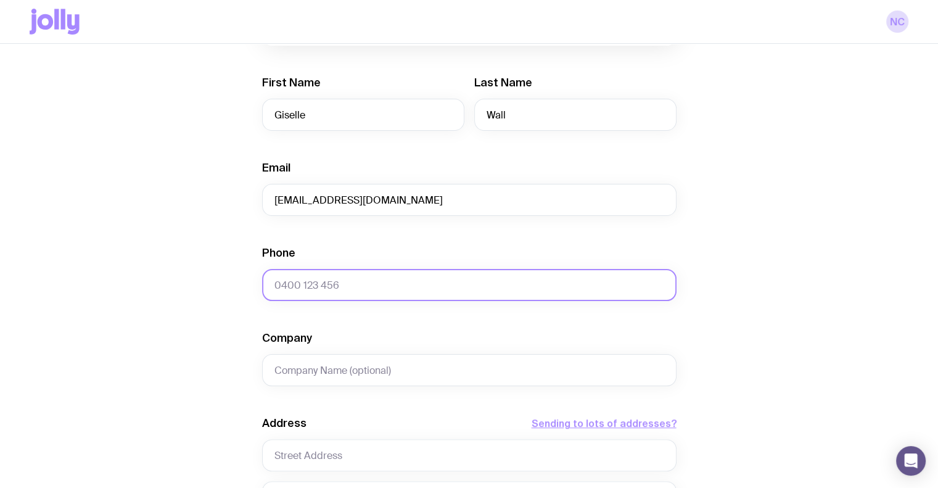
click at [308, 279] on input "Phone" at bounding box center [469, 285] width 414 height 32
paste input "0451 671 559"
type input "0451 671 559"
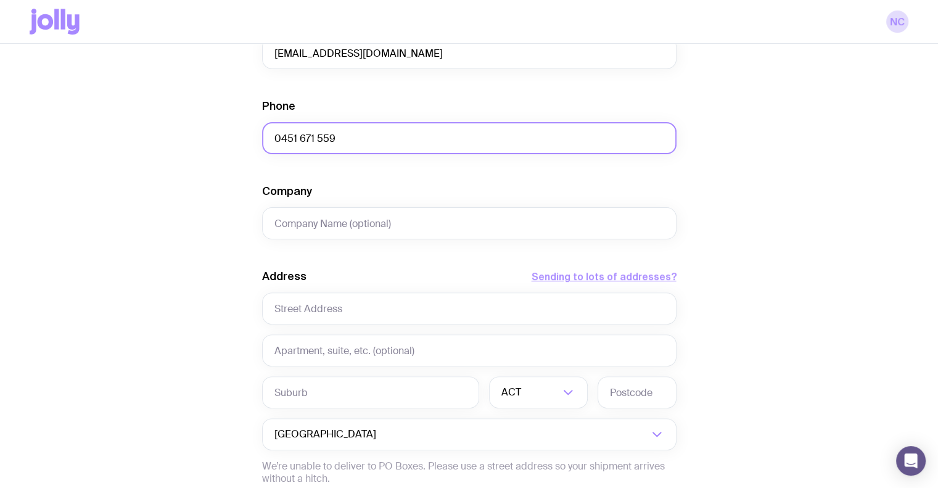
scroll to position [381, 0]
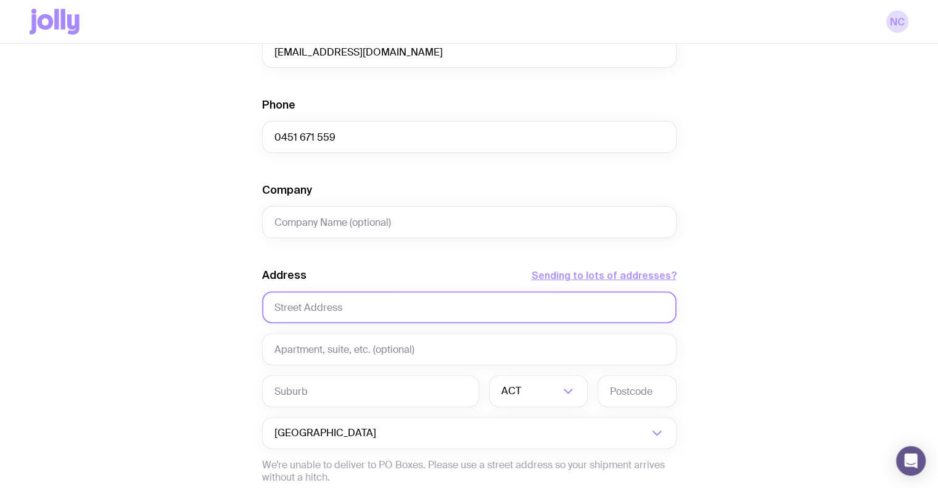
click at [348, 295] on input "text" at bounding box center [469, 307] width 414 height 32
paste input "[STREET_ADDRESS]"
type input "[STREET_ADDRESS]"
click at [342, 399] on input "text" at bounding box center [370, 391] width 217 height 32
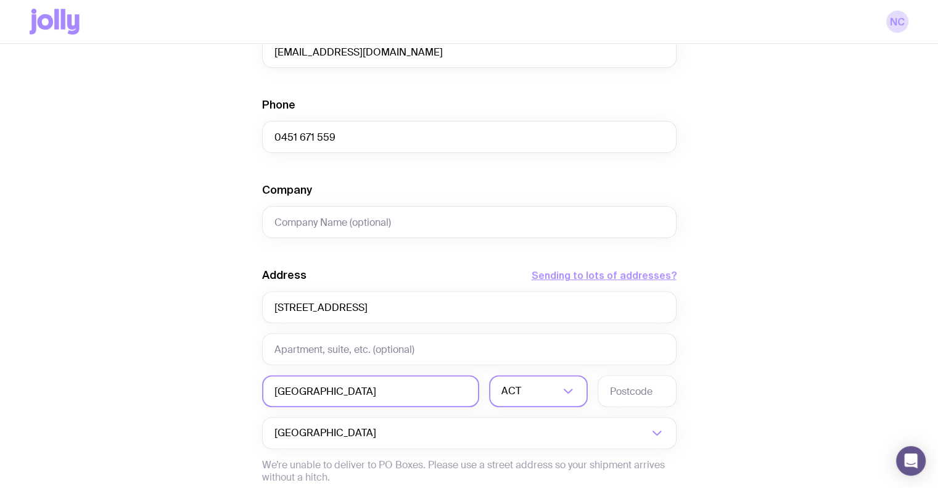
type input "[GEOGRAPHIC_DATA]"
click at [549, 379] on input "Search for option" at bounding box center [541, 391] width 36 height 32
click at [514, 462] on li "QLD" at bounding box center [538, 453] width 97 height 27
click at [626, 389] on input "text" at bounding box center [636, 391] width 79 height 32
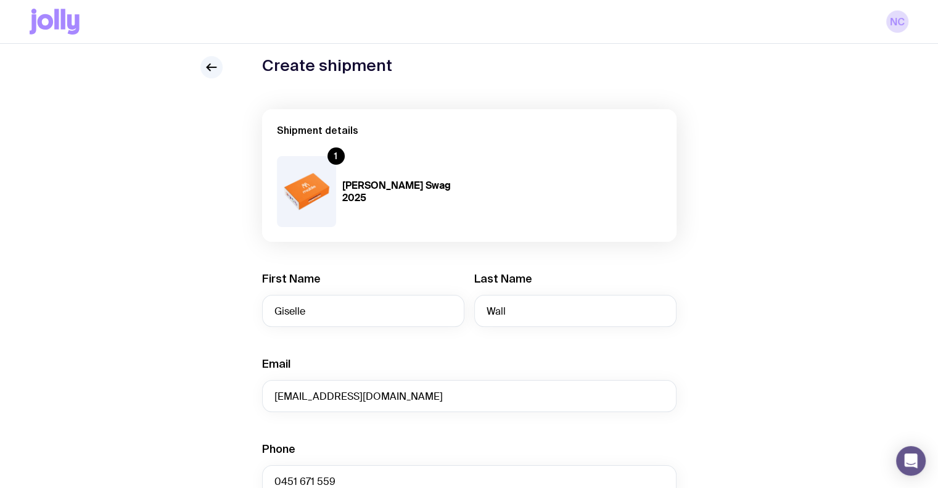
scroll to position [0, 0]
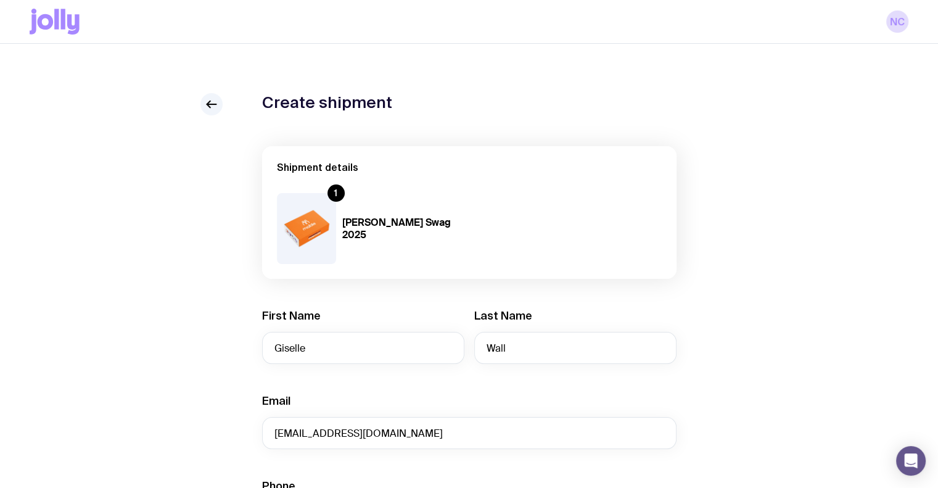
type input "4128"
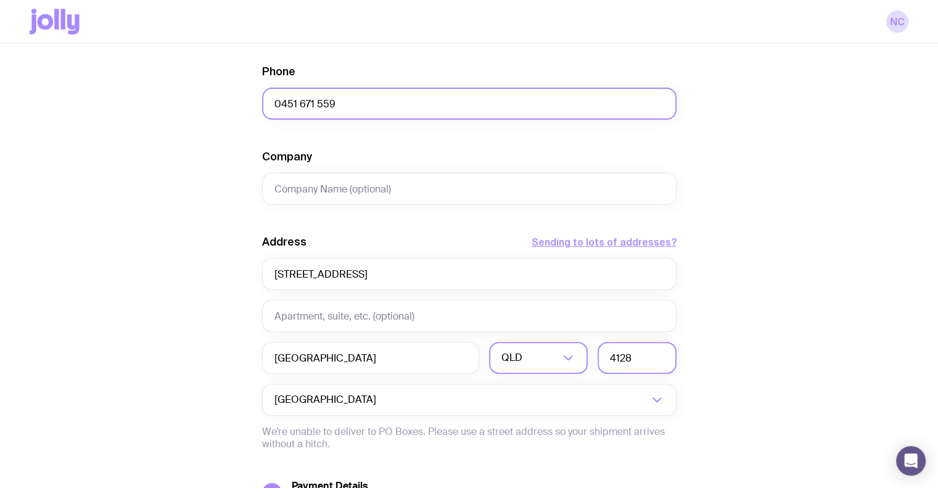
scroll to position [543, 0]
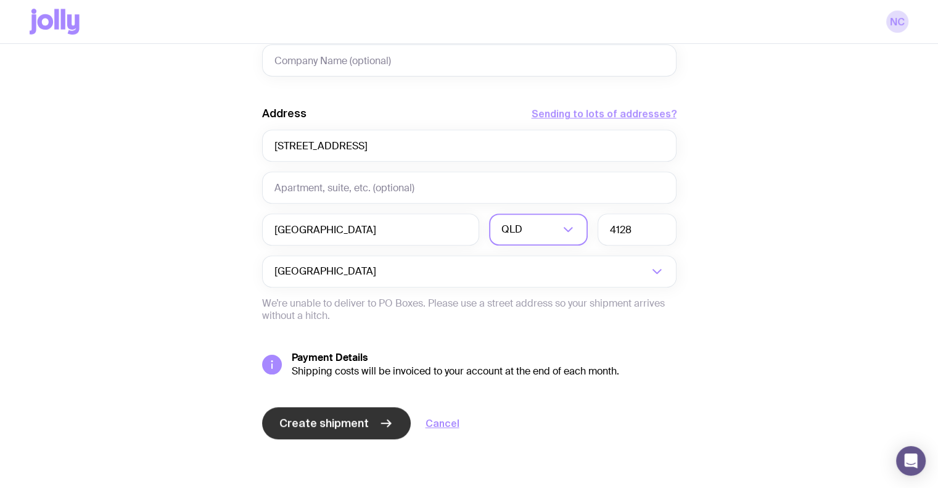
click at [321, 416] on span "Create shipment" at bounding box center [323, 423] width 89 height 15
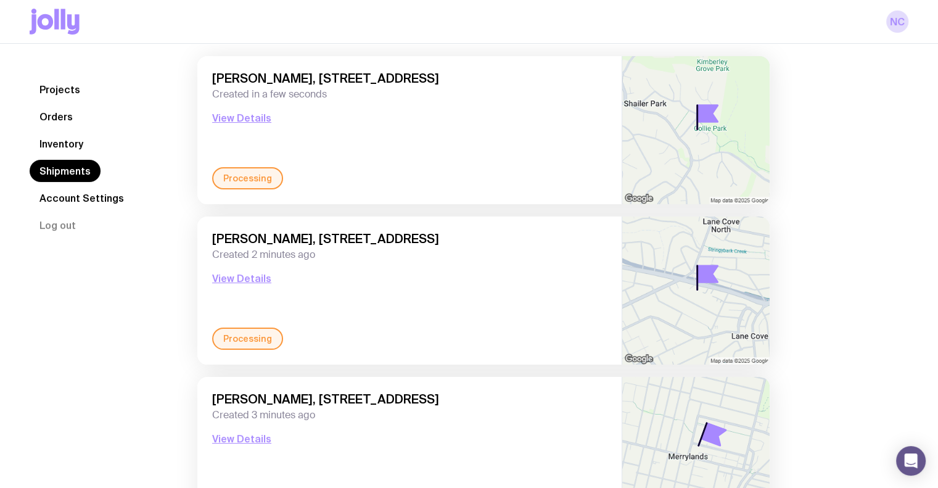
scroll to position [96, 0]
click at [57, 141] on link "Inventory" at bounding box center [62, 144] width 64 height 22
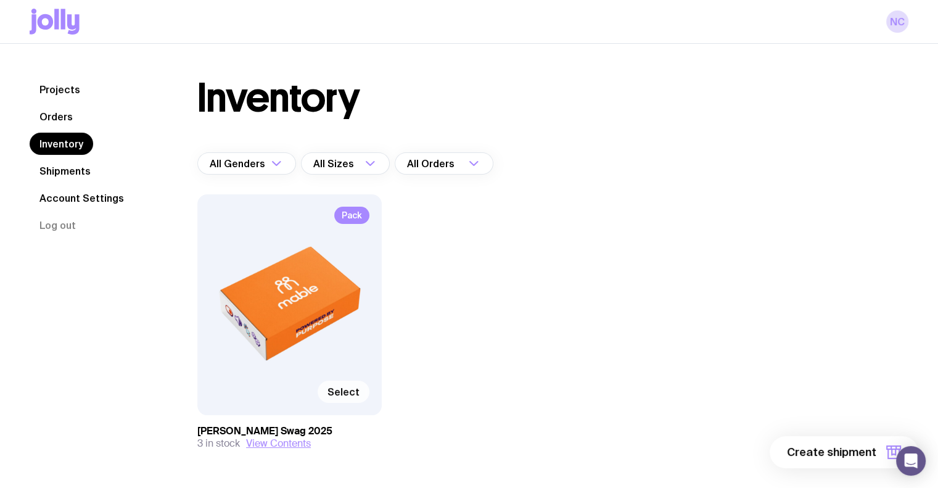
click at [342, 394] on span "Select" at bounding box center [343, 391] width 32 height 12
click at [0, 0] on input "Select" at bounding box center [0, 0] width 0 height 0
click at [866, 448] on span "1 item" at bounding box center [860, 452] width 31 height 15
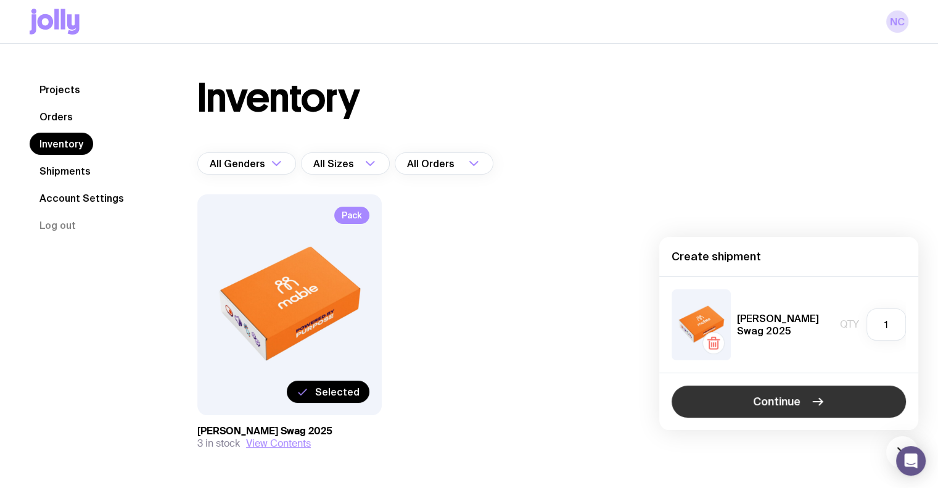
click at [749, 404] on button "Continue" at bounding box center [788, 401] width 234 height 32
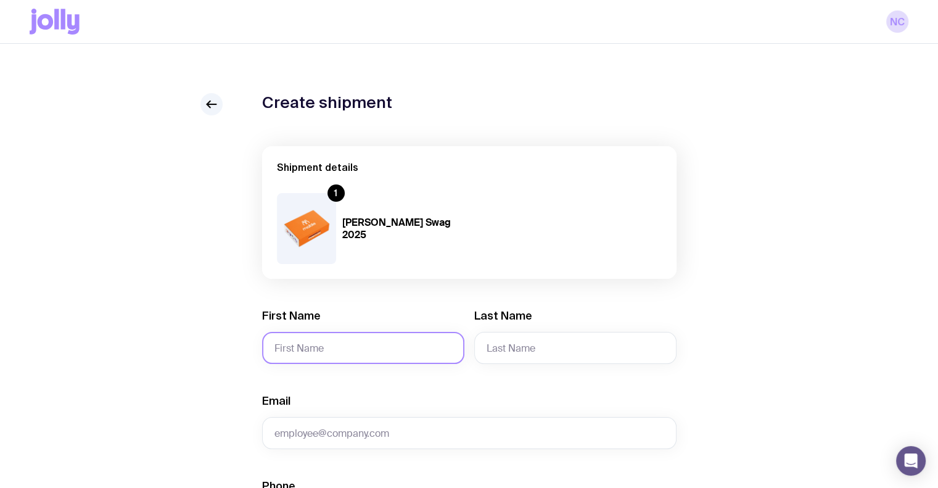
click at [310, 351] on input "First Name" at bounding box center [363, 348] width 202 height 32
paste input "[PERSON_NAME]"
click at [318, 348] on input "[PERSON_NAME]" at bounding box center [363, 348] width 202 height 32
type input "[PERSON_NAME]"
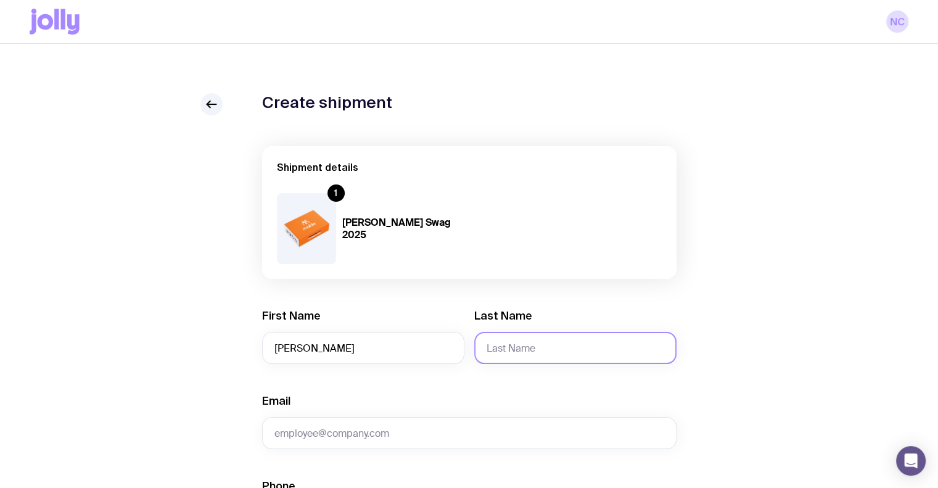
click at [597, 337] on input "Last Name" at bounding box center [575, 348] width 202 height 32
paste input "[PERSON_NAME]"
click at [491, 342] on input "[PERSON_NAME]" at bounding box center [575, 348] width 202 height 32
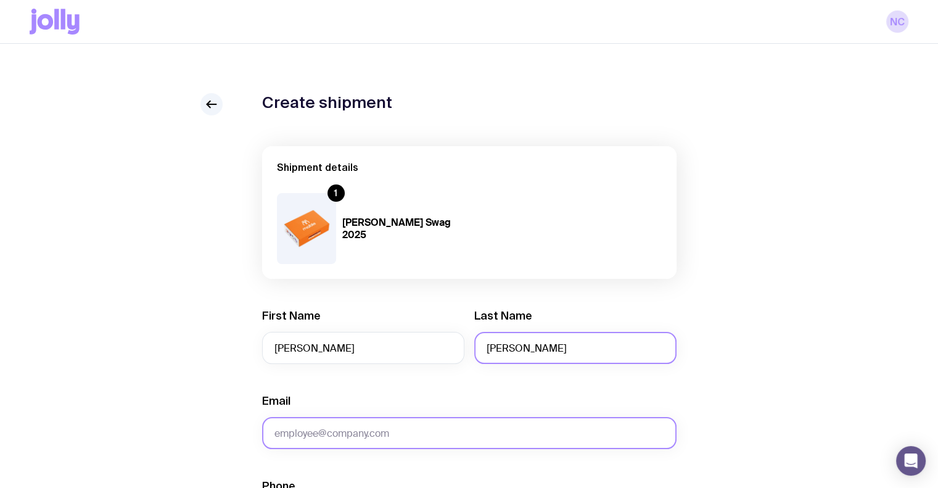
type input "[PERSON_NAME]"
click at [390, 437] on input "Email" at bounding box center [469, 433] width 414 height 32
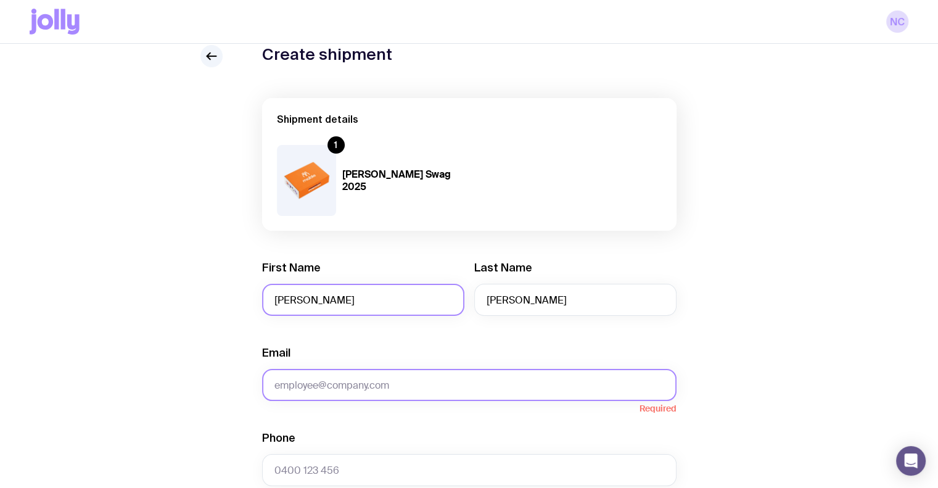
paste input "[PERSON_NAME][EMAIL_ADDRESS][PERSON_NAME][DOMAIN_NAME]"
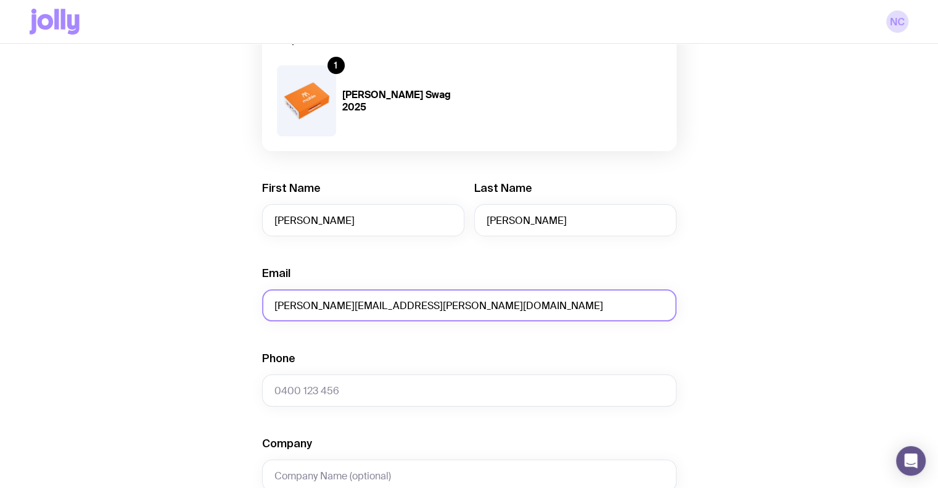
scroll to position [136, 0]
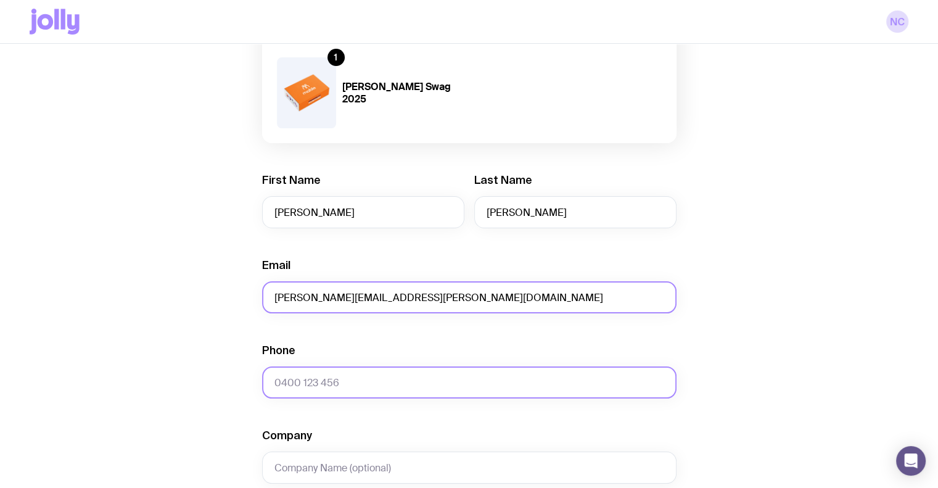
type input "[PERSON_NAME][EMAIL_ADDRESS][PERSON_NAME][DOMAIN_NAME]"
click at [324, 376] on input "Phone" at bounding box center [469, 382] width 414 height 32
paste input "0400 824 989"
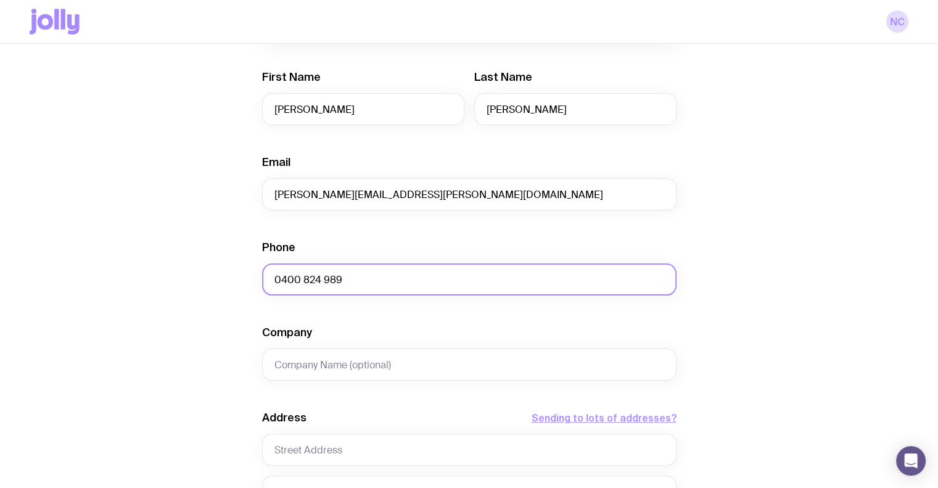
scroll to position [239, 0]
type input "0400 824 989"
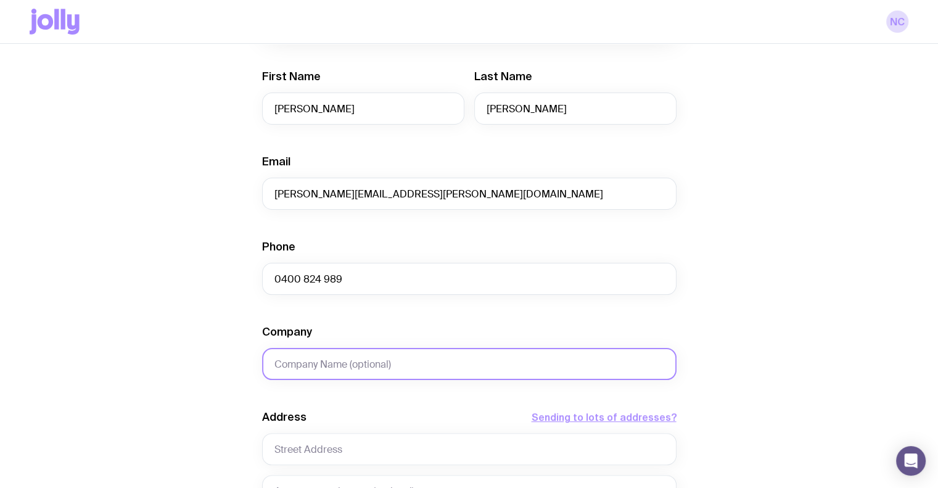
click at [318, 368] on input "Company" at bounding box center [469, 364] width 414 height 32
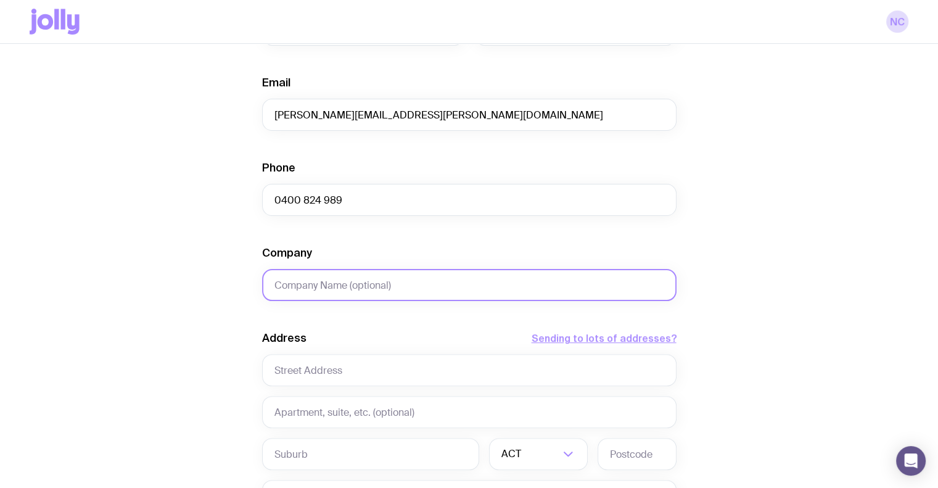
scroll to position [319, 0]
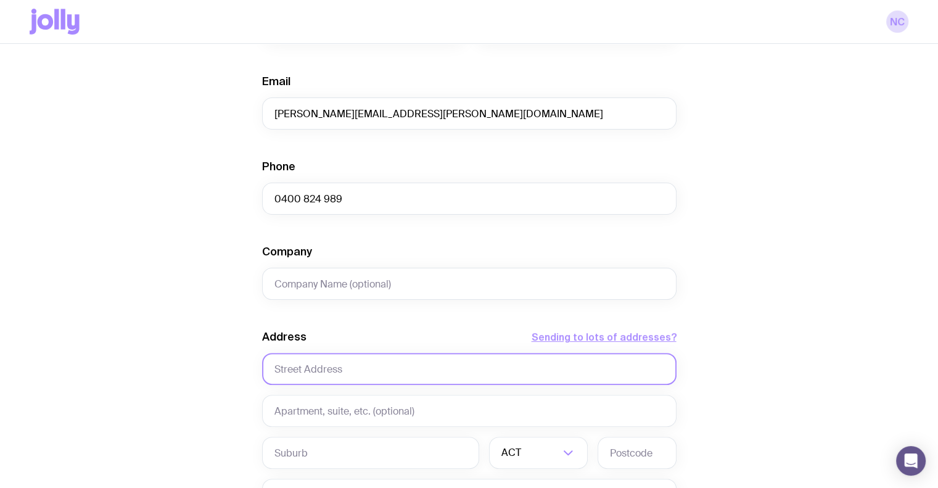
click at [316, 368] on input "text" at bounding box center [469, 369] width 414 height 32
paste input "[STREET_ADDRESS]"
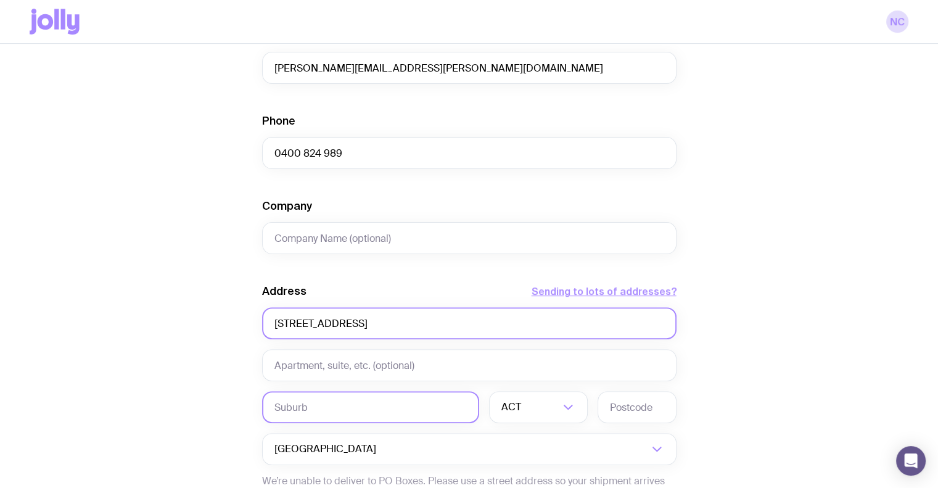
scroll to position [366, 0]
type input "[STREET_ADDRESS]"
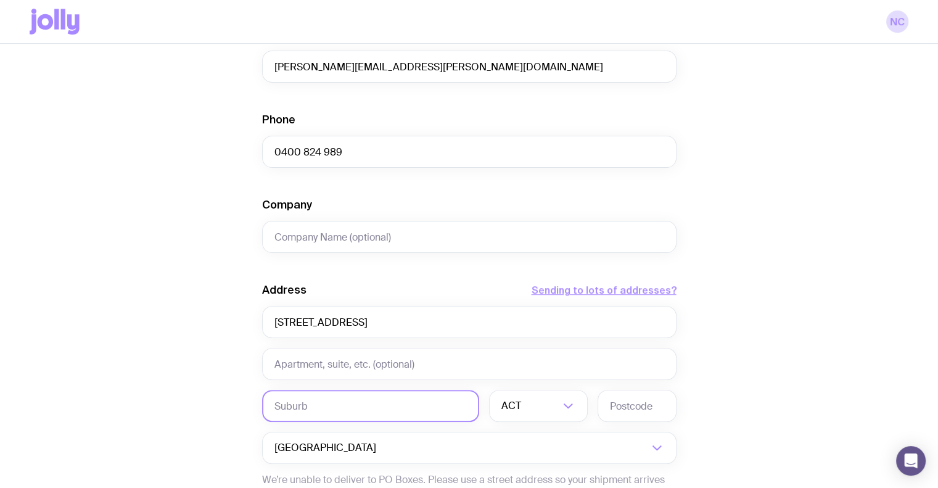
click at [328, 401] on input "text" at bounding box center [370, 406] width 217 height 32
type input "[GEOGRAPHIC_DATA]"
click at [523, 409] on input "Search for option" at bounding box center [541, 406] width 36 height 32
click at [515, 467] on li "[GEOGRAPHIC_DATA]" at bounding box center [538, 470] width 97 height 27
click at [626, 414] on input "text" at bounding box center [636, 406] width 79 height 32
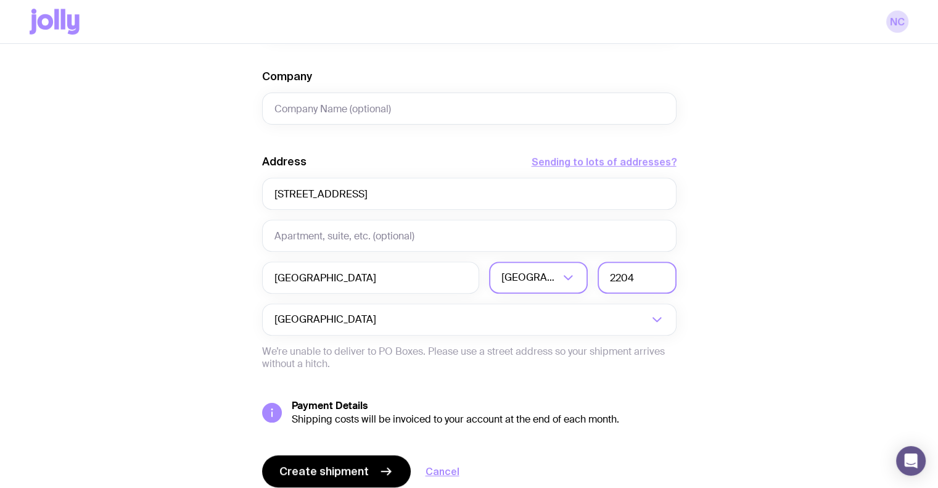
scroll to position [543, 0]
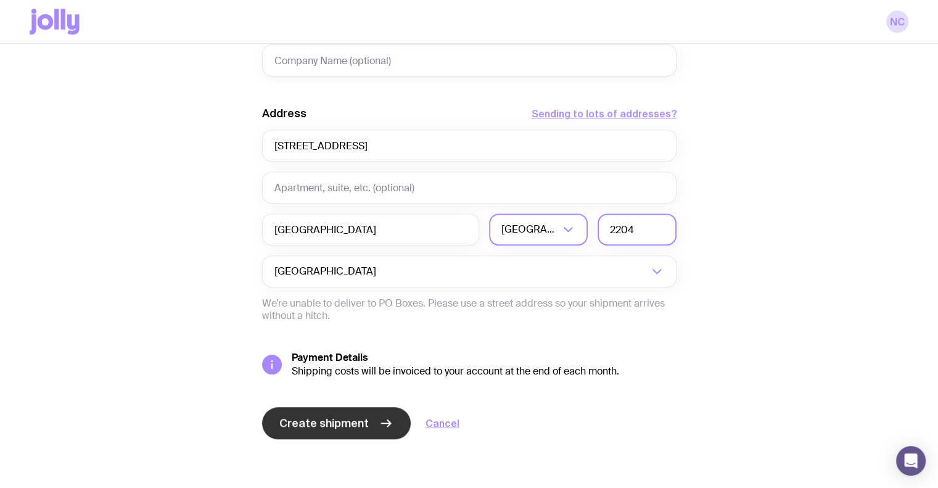
type input "2204"
click at [311, 419] on span "Create shipment" at bounding box center [323, 423] width 89 height 15
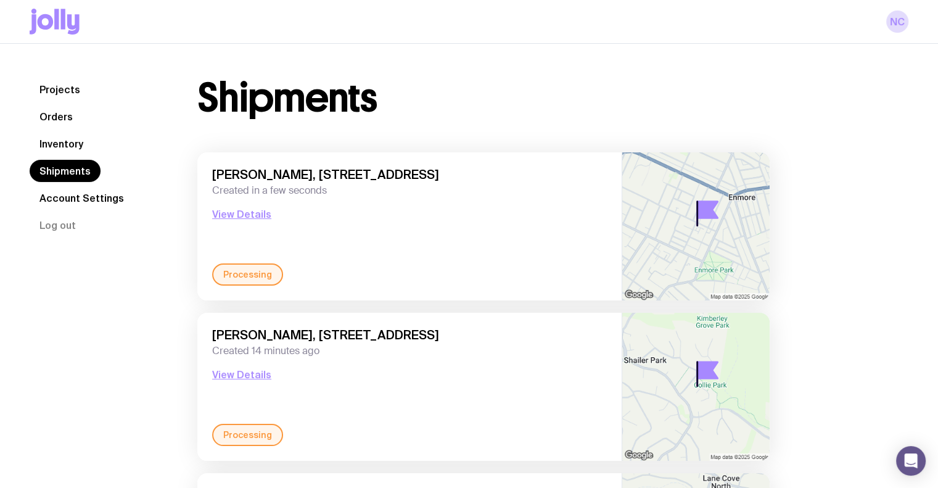
click at [62, 147] on link "Inventory" at bounding box center [62, 144] width 64 height 22
